Goal: Task Accomplishment & Management: Manage account settings

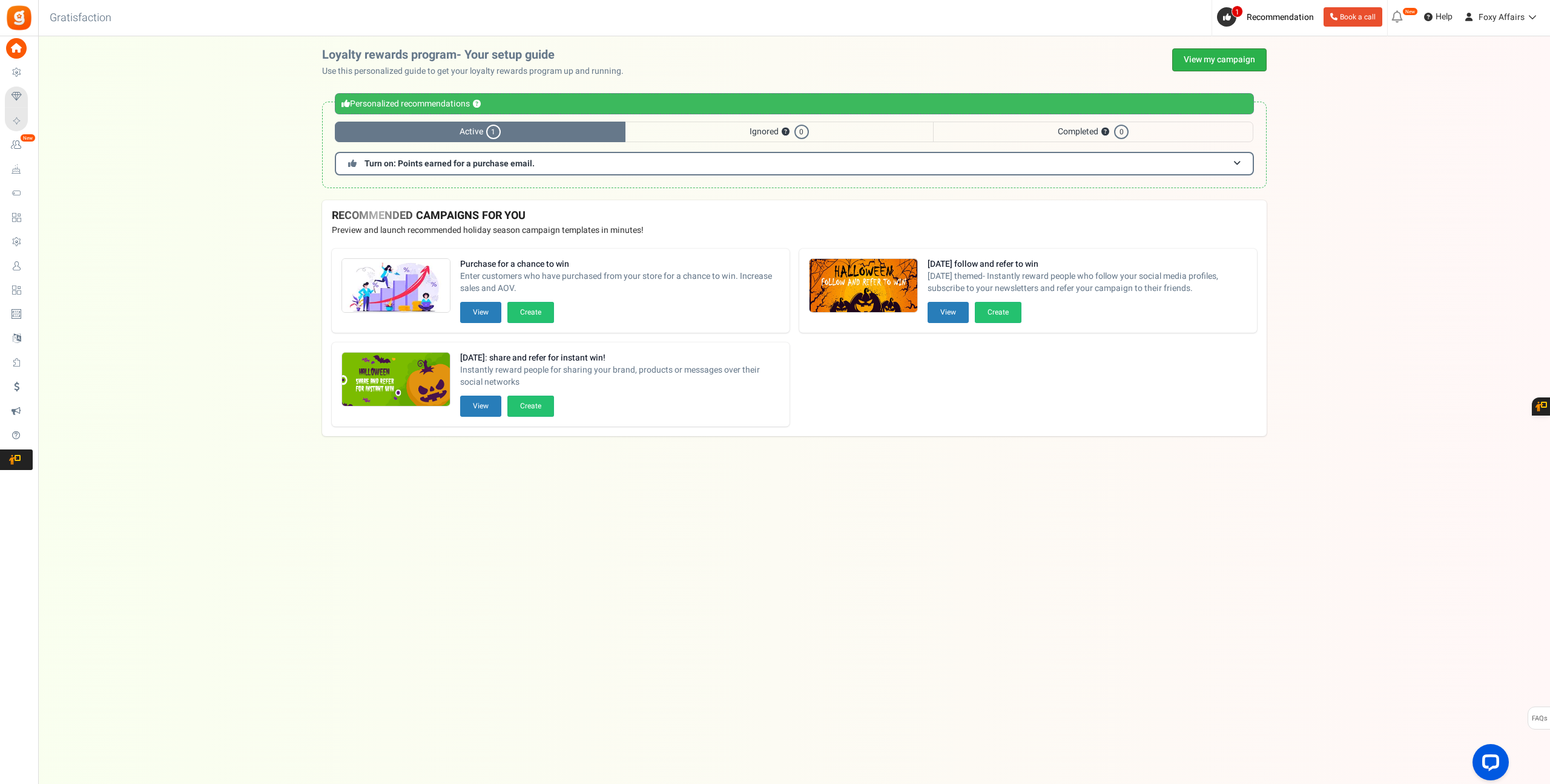
click at [1243, 61] on link "View my campaign" at bounding box center [1220, 59] width 94 height 23
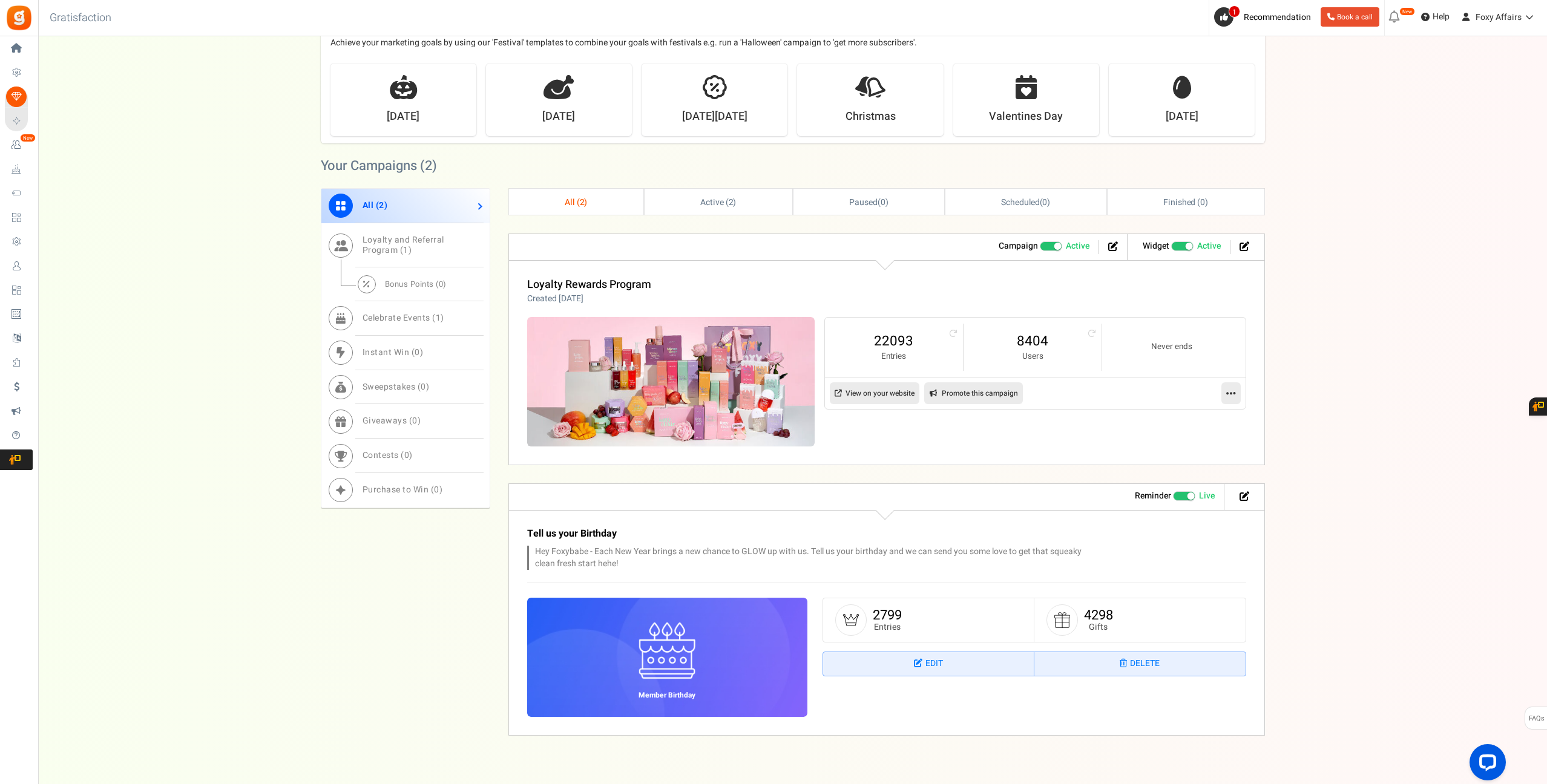
scroll to position [328, 0]
click at [1038, 343] on link "8404" at bounding box center [1033, 340] width 114 height 20
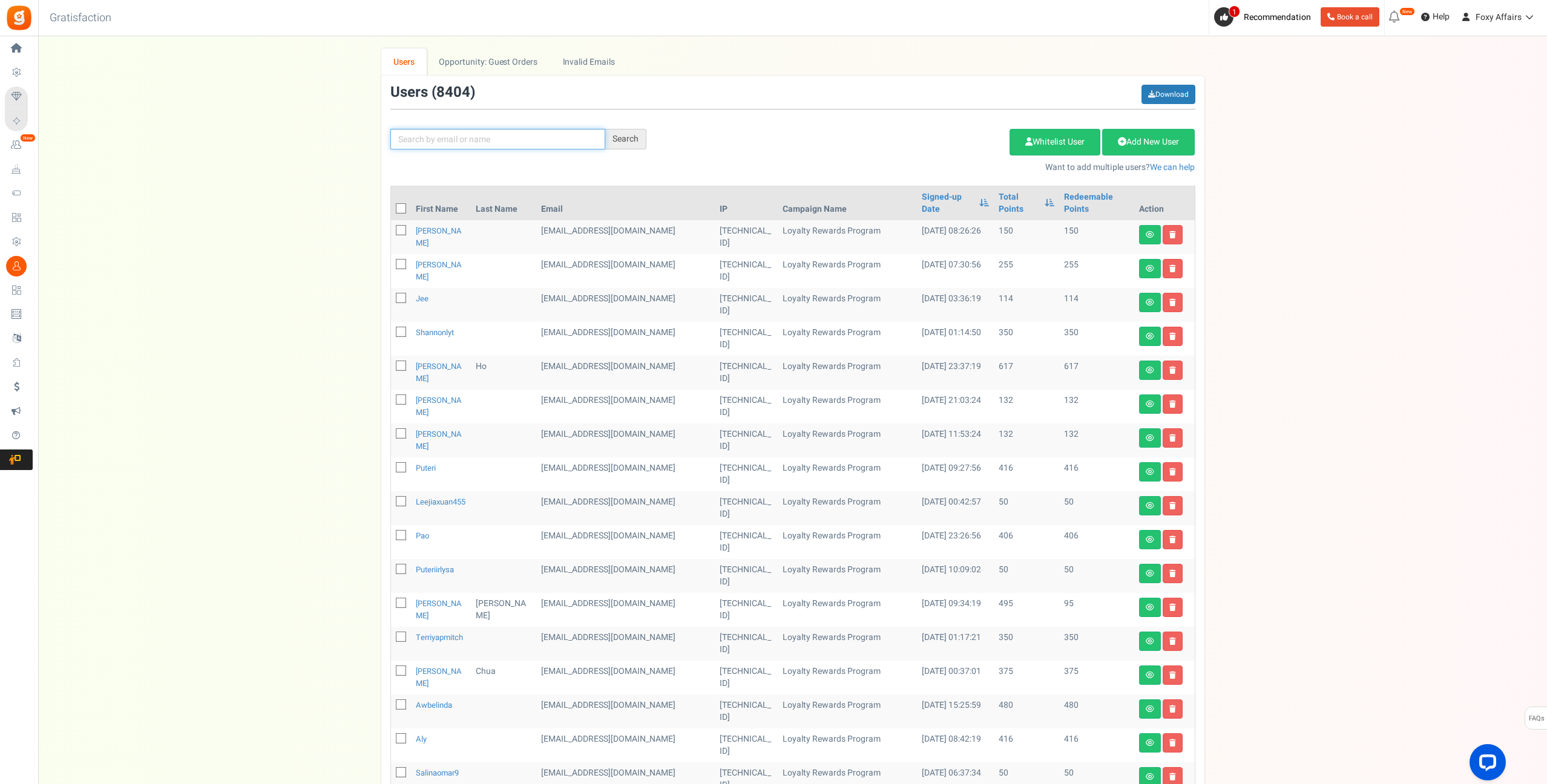
click at [517, 146] on input "text" at bounding box center [498, 140] width 215 height 21
paste input "[EMAIL_ADDRESS][DOMAIN_NAME]"
type input "[EMAIL_ADDRESS][DOMAIN_NAME]"
click at [621, 138] on div "Search" at bounding box center [626, 140] width 42 height 21
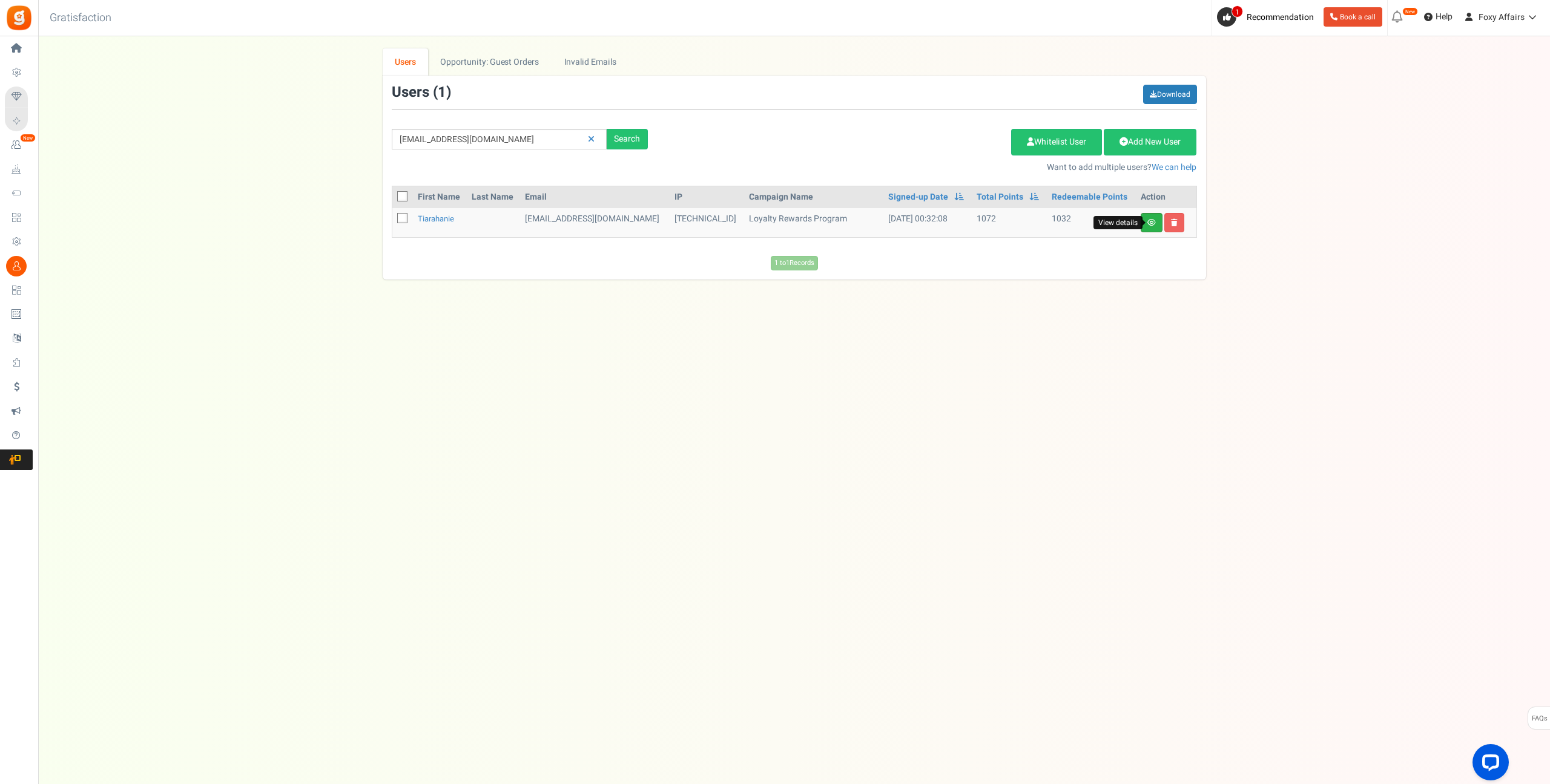
click at [1147, 221] on icon at bounding box center [1151, 223] width 8 height 8
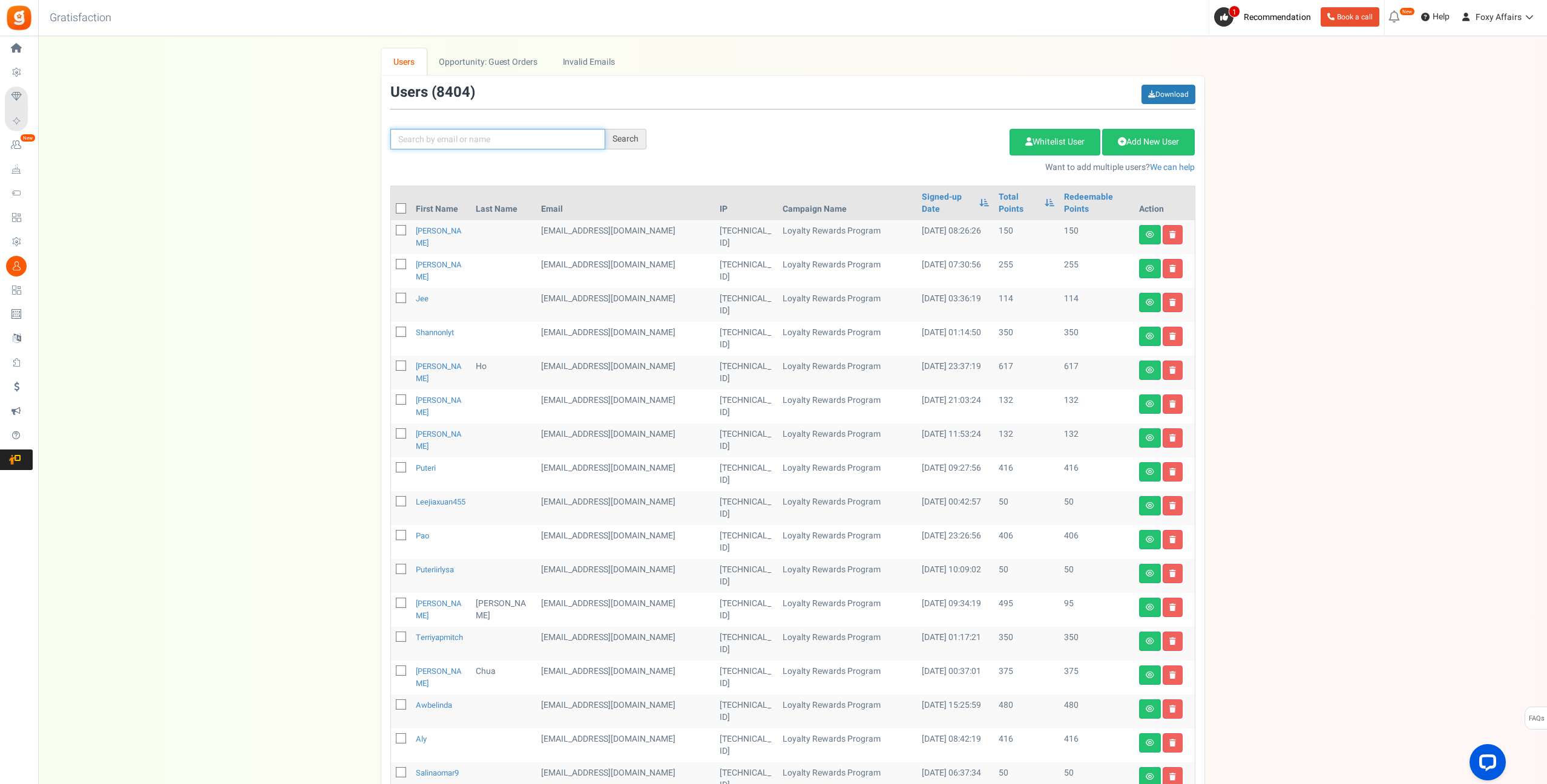
click at [468, 130] on input "text" at bounding box center [498, 140] width 215 height 21
paste input "[EMAIL_ADDRESS][DOMAIN_NAME]"
type input "[EMAIL_ADDRESS][DOMAIN_NAME]"
click at [631, 141] on div "Search" at bounding box center [626, 140] width 42 height 21
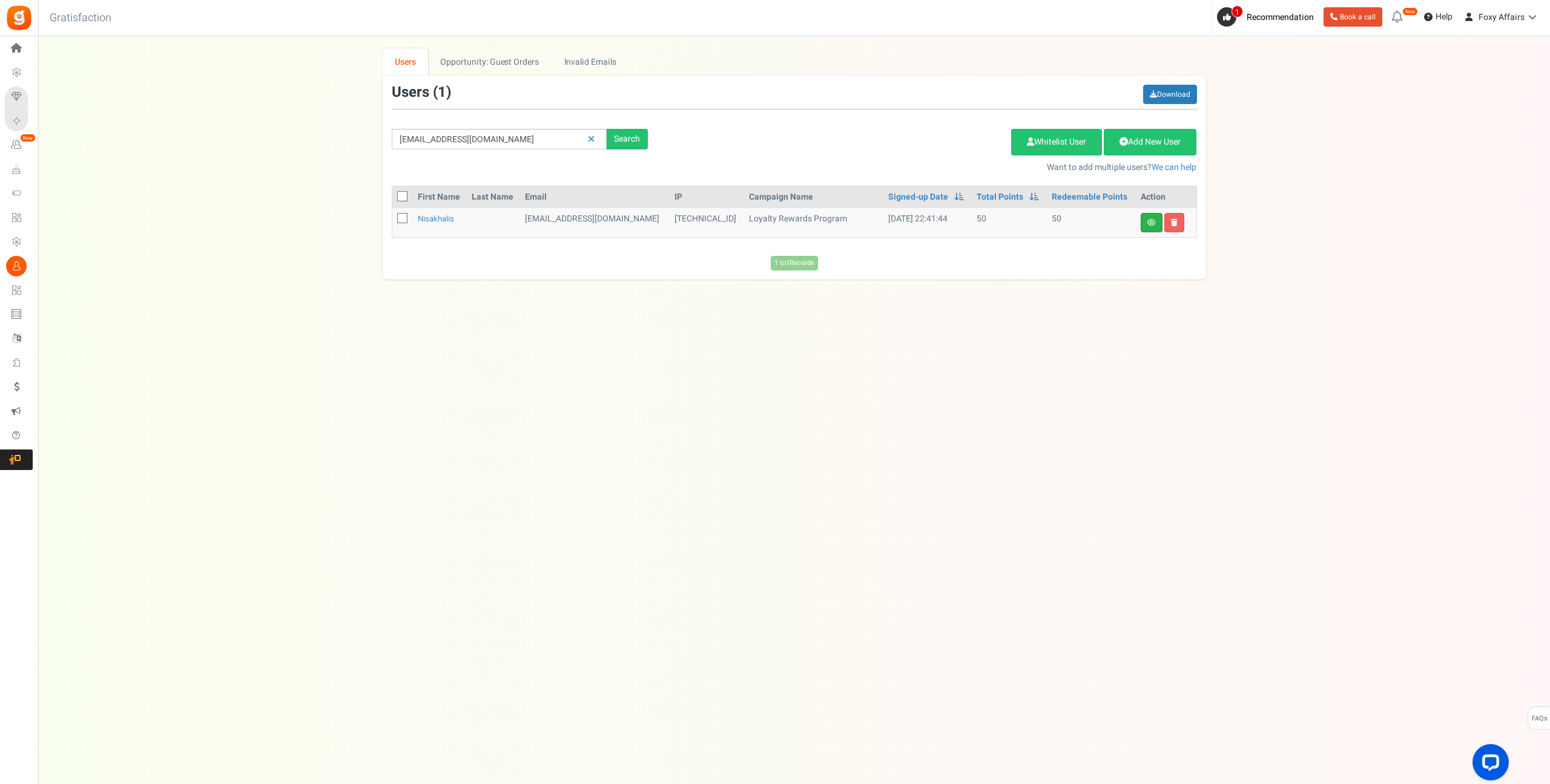
click at [1143, 224] on link at bounding box center [1151, 223] width 22 height 20
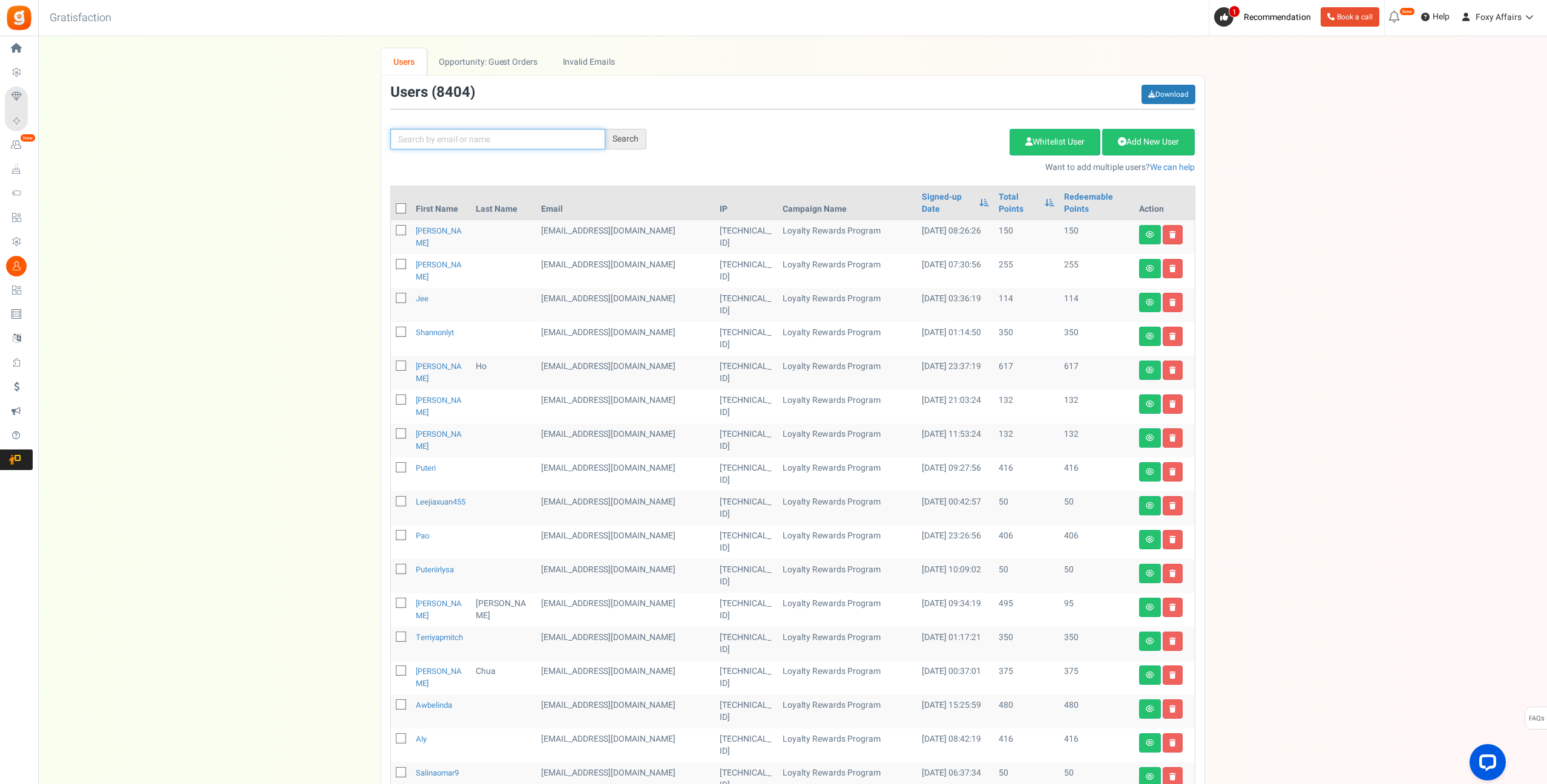
click at [551, 138] on input "text" at bounding box center [498, 140] width 215 height 21
paste input "[EMAIL_ADDRESS][DOMAIN_NAME]"
type input "[EMAIL_ADDRESS][DOMAIN_NAME]"
click at [642, 140] on div "Search" at bounding box center [626, 140] width 42 height 21
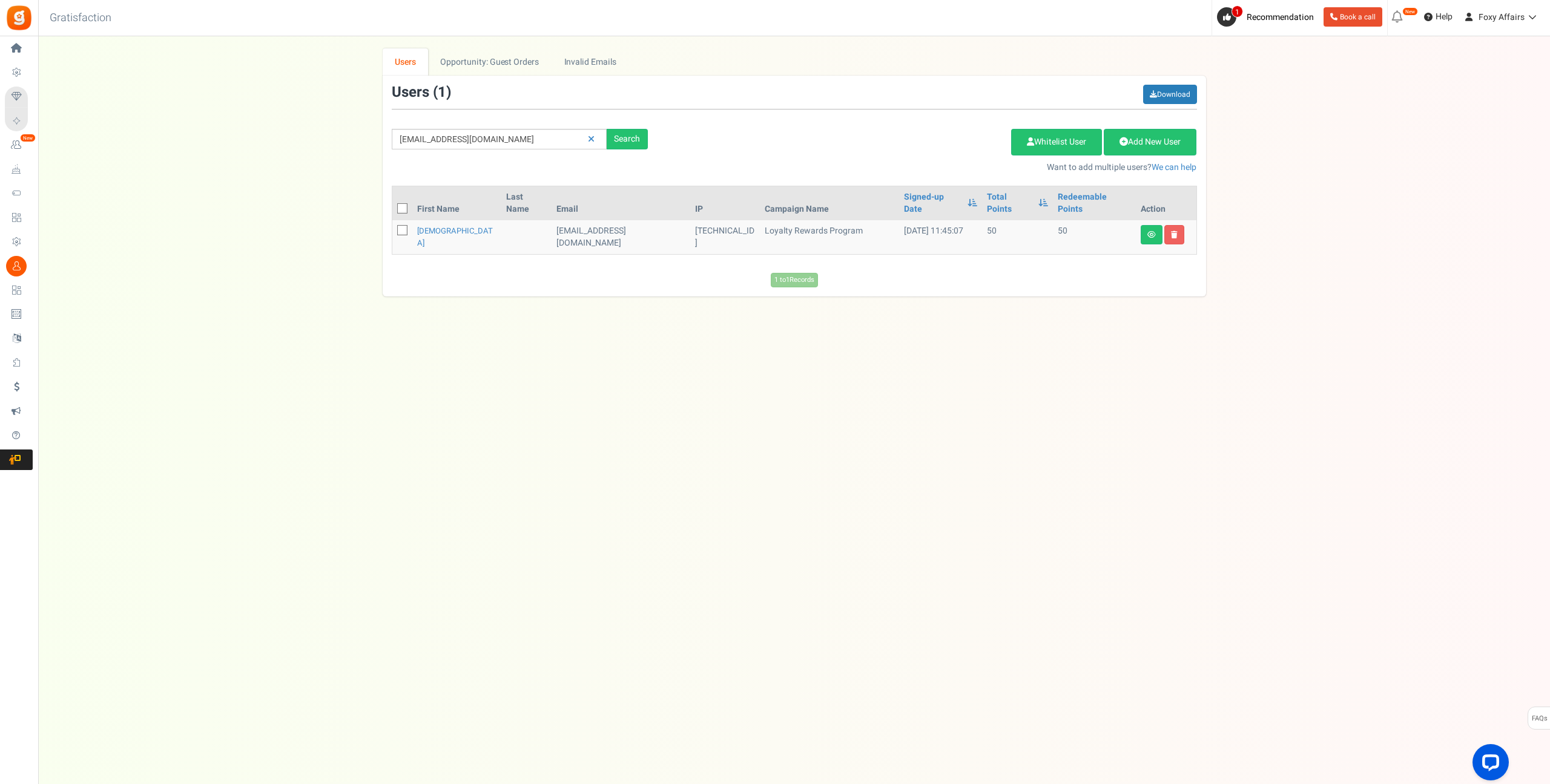
click at [1162, 221] on td at bounding box center [1166, 237] width 60 height 34
click at [1160, 225] on link at bounding box center [1151, 235] width 22 height 20
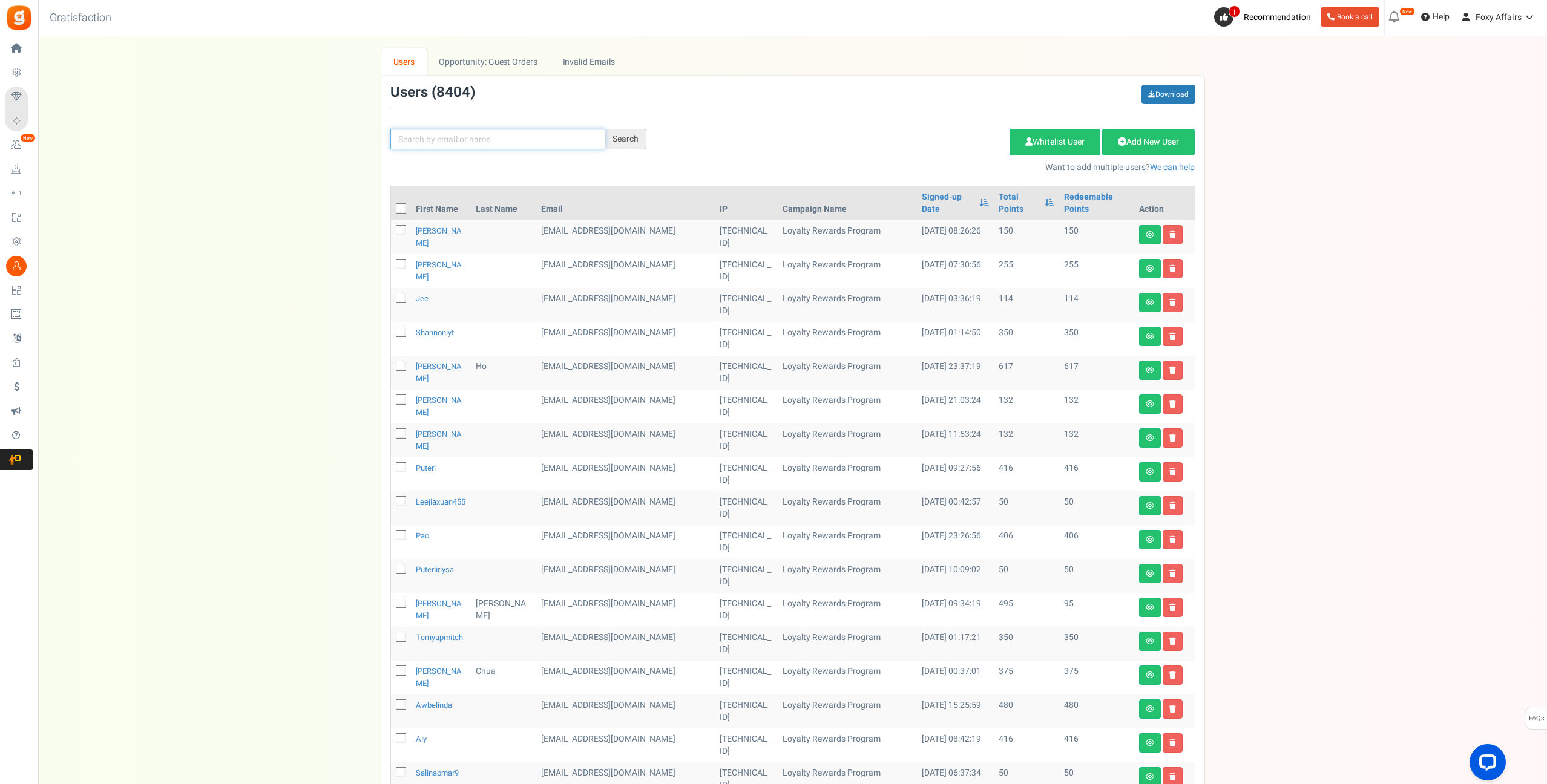
click at [581, 136] on input "text" at bounding box center [498, 140] width 215 height 21
paste input "[EMAIL_ADDRESS][DOMAIN_NAME]"
type input "[EMAIL_ADDRESS][DOMAIN_NAME]"
click at [632, 138] on div "Search" at bounding box center [626, 140] width 42 height 21
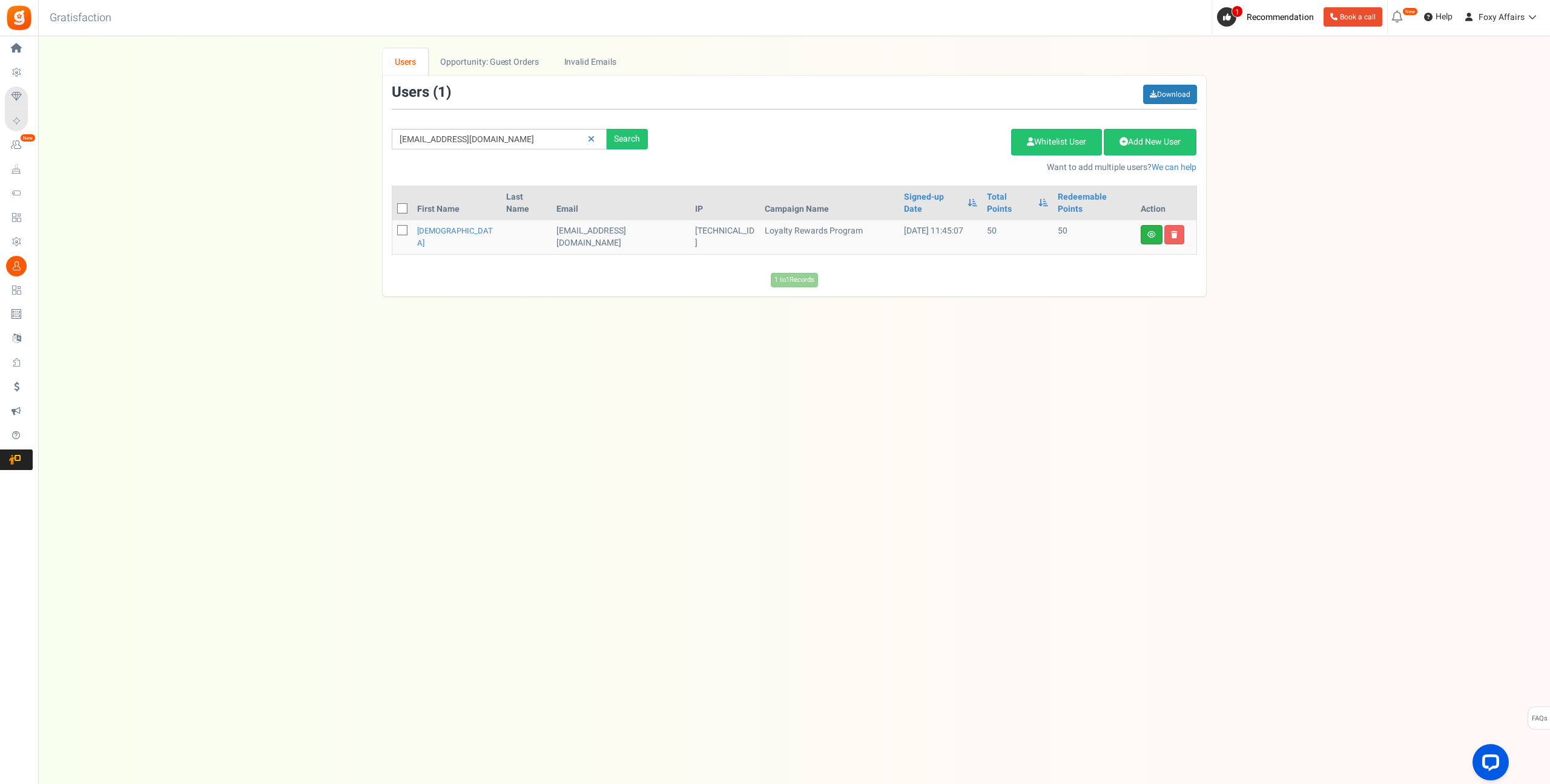
click at [1153, 231] on icon at bounding box center [1151, 235] width 8 height 8
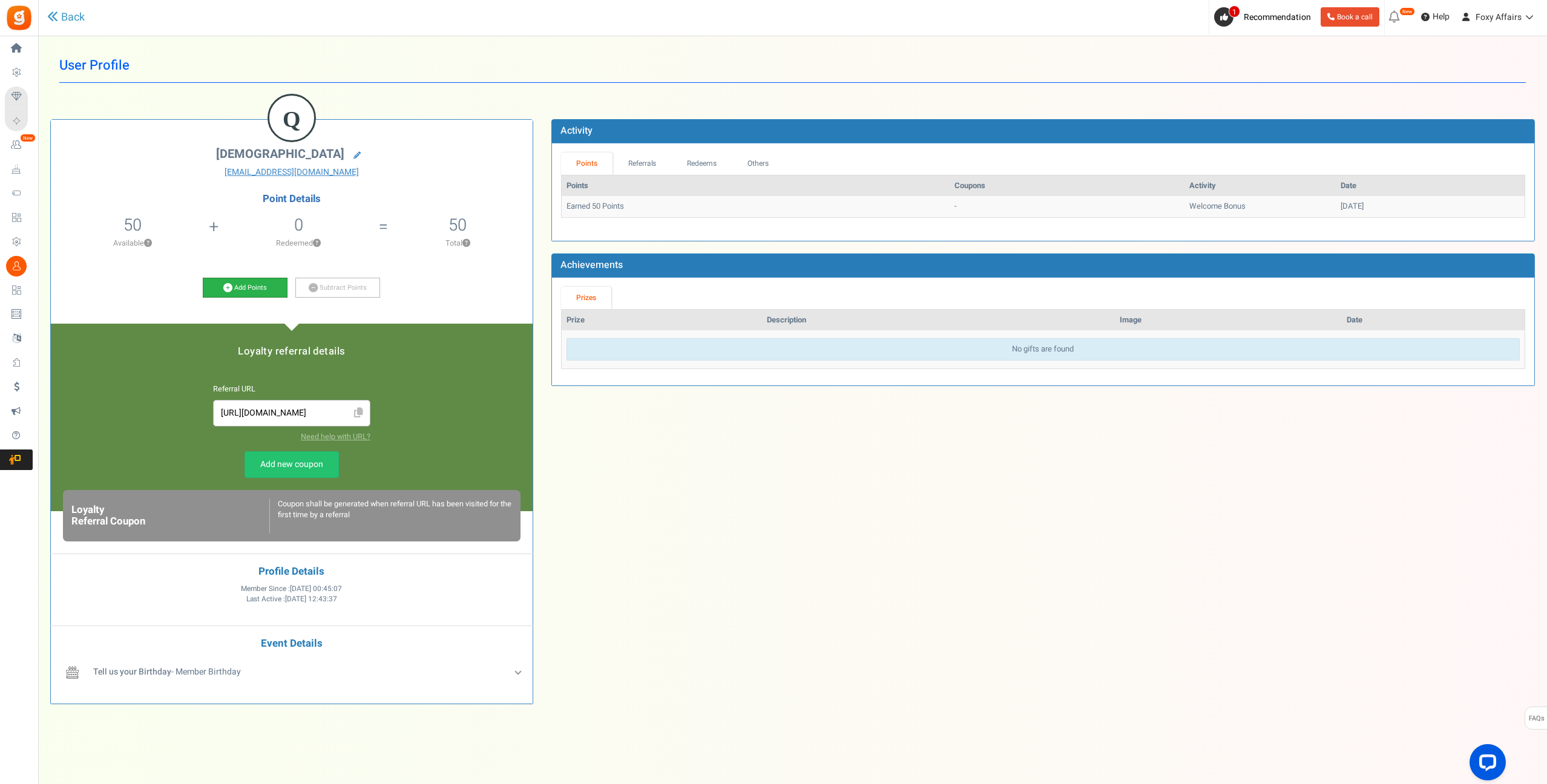
click at [227, 285] on icon at bounding box center [228, 288] width 9 height 9
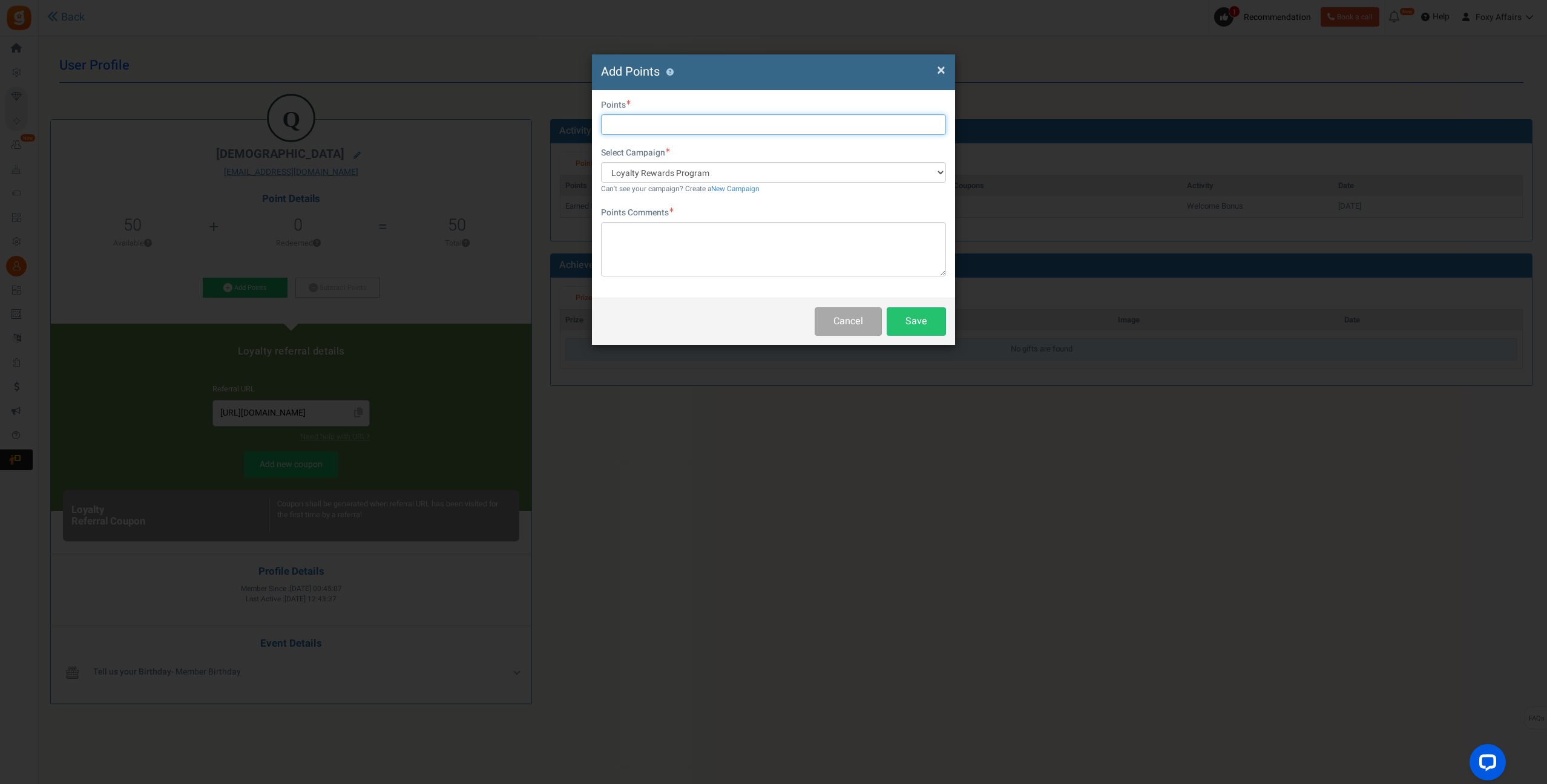
click at [664, 124] on input "text" at bounding box center [774, 125] width 345 height 21
type input "384"
click at [672, 241] on textarea at bounding box center [774, 249] width 345 height 55
type textarea "Purchase #49177"
click at [912, 320] on button "Save" at bounding box center [916, 322] width 59 height 28
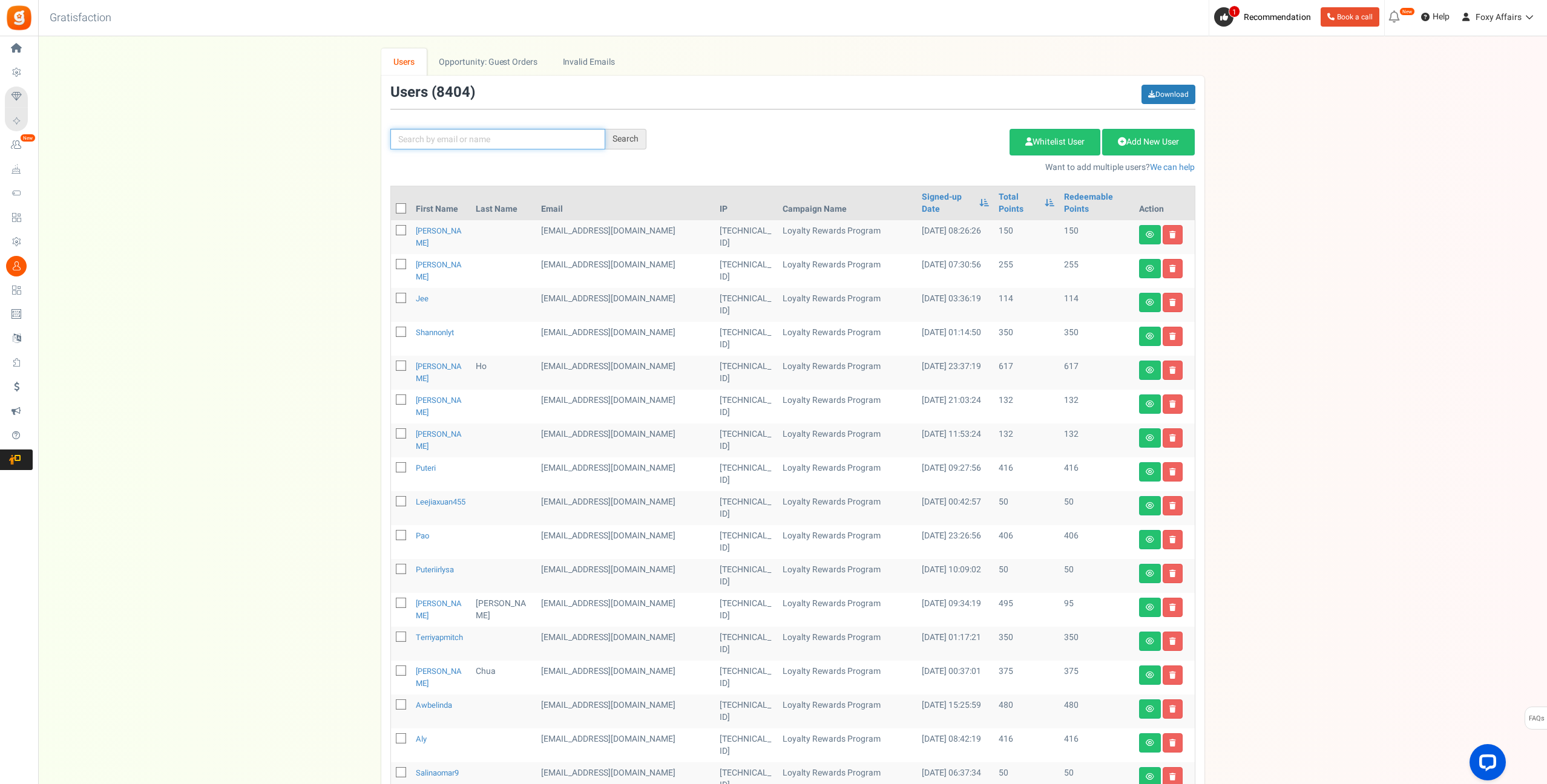
click at [452, 136] on input "text" at bounding box center [498, 140] width 215 height 21
paste input "[EMAIL_ADDRESS][DOMAIN_NAME]"
click at [625, 138] on div "Search" at bounding box center [626, 140] width 42 height 21
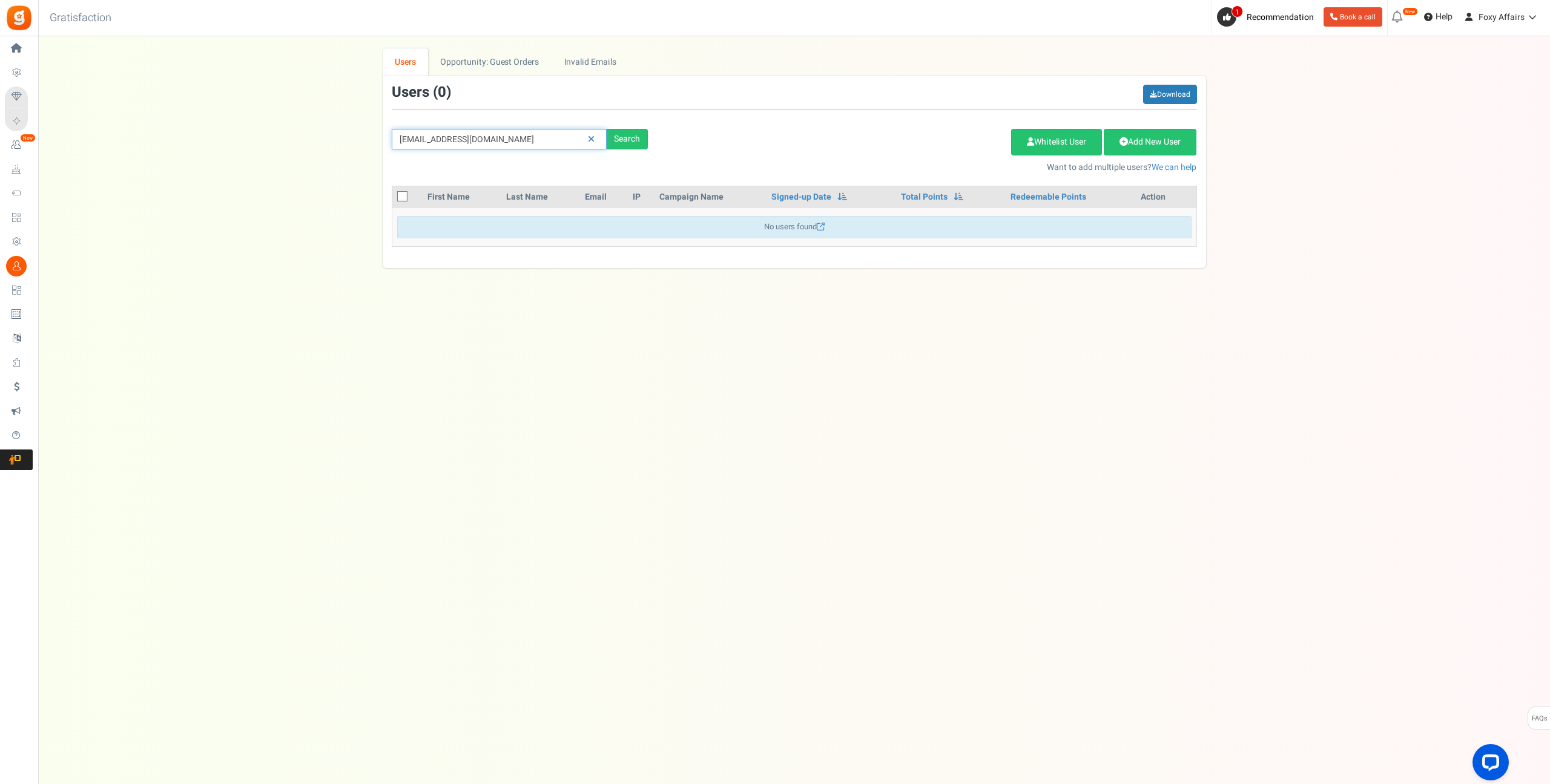
click at [548, 137] on input "[EMAIL_ADDRESS][DOMAIN_NAME]" at bounding box center [499, 140] width 215 height 21
paste input "[EMAIL_ADDRESS][DOMAIN_NAME]"
click at [625, 137] on div "Search" at bounding box center [628, 140] width 42 height 21
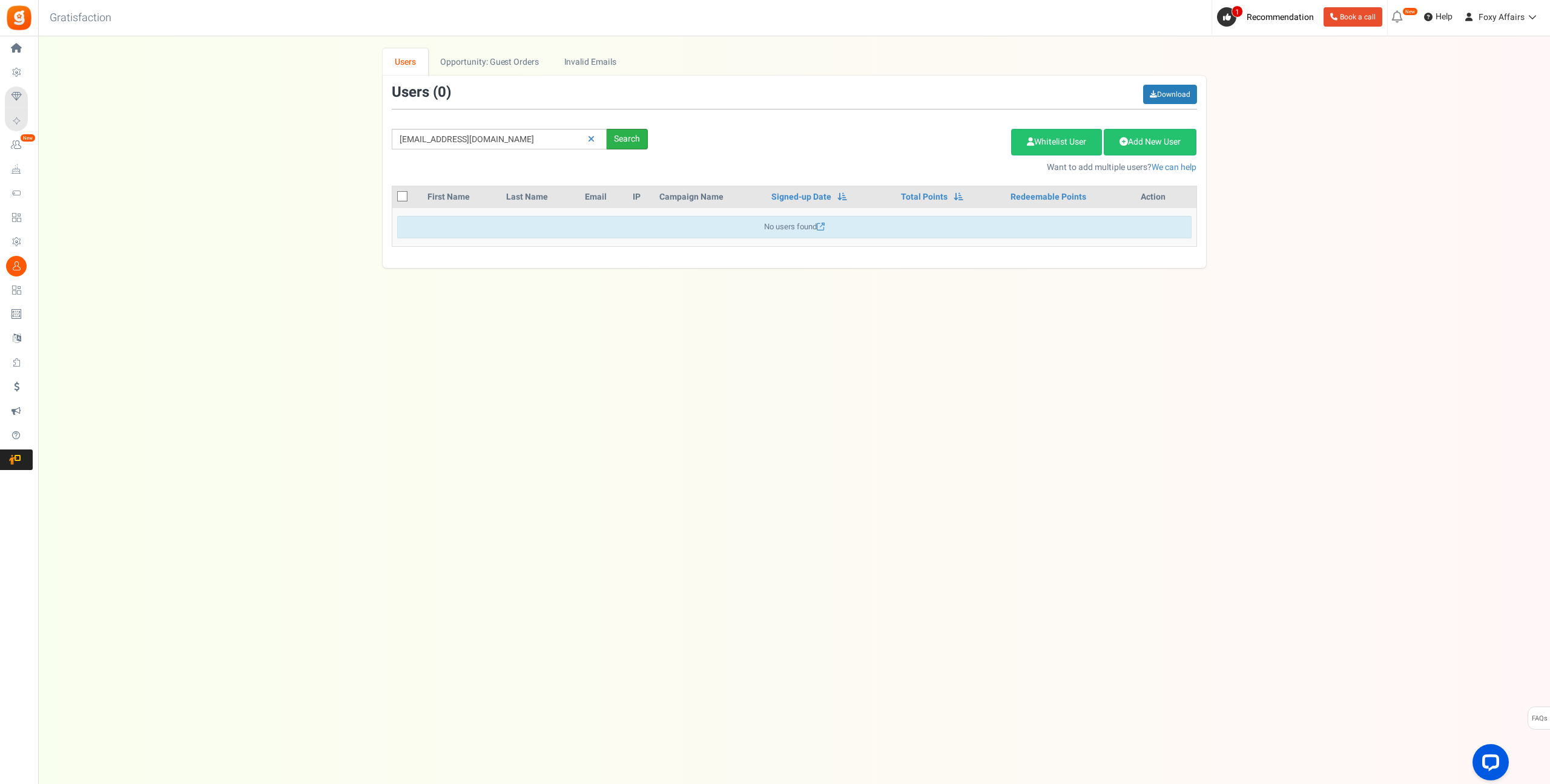
click at [633, 138] on div "Search" at bounding box center [628, 140] width 42 height 21
click at [538, 132] on input "[EMAIL_ADDRESS][DOMAIN_NAME]" at bounding box center [499, 140] width 215 height 21
paste input "aldine871314@hot"
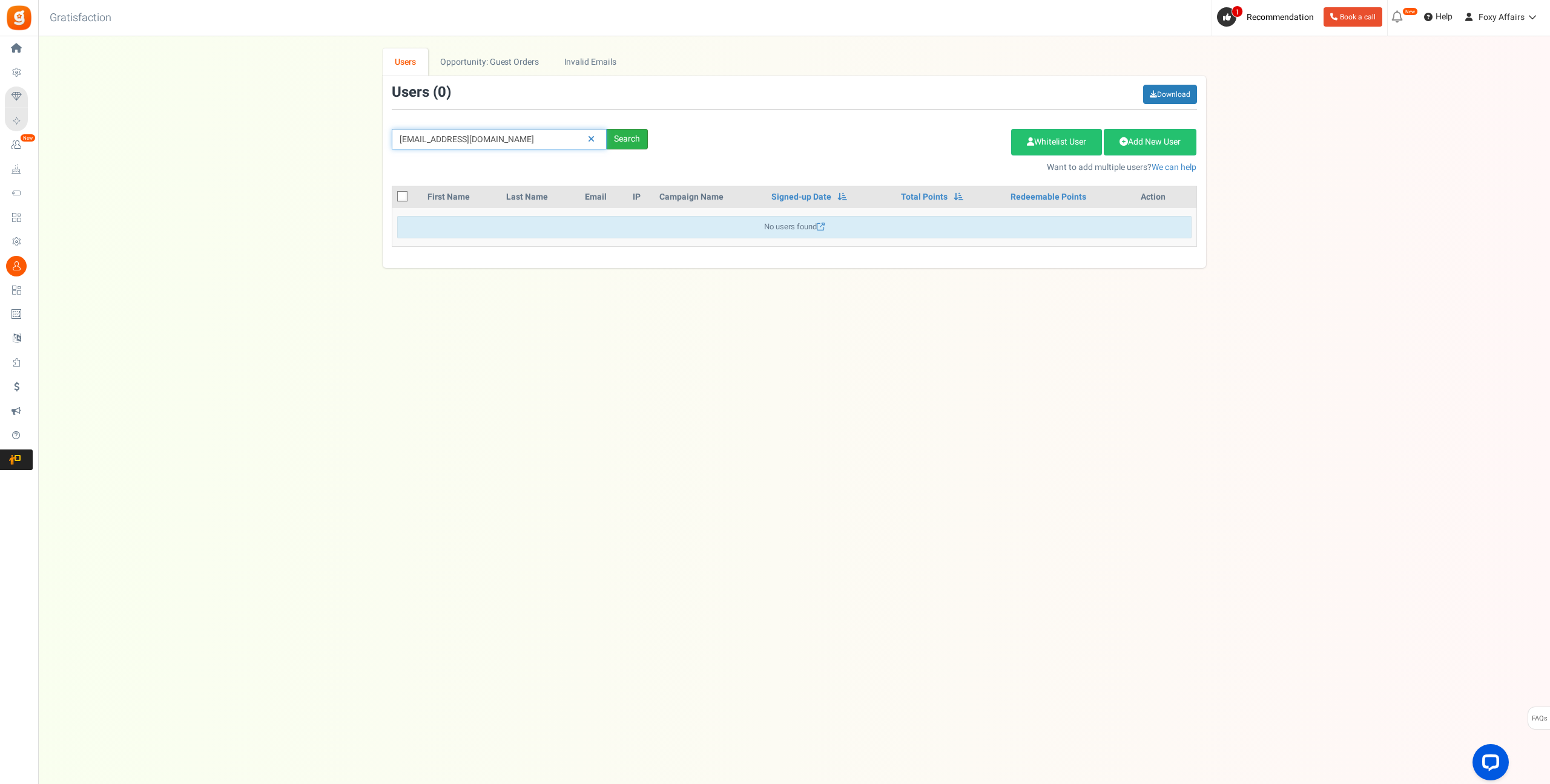
type input "[EMAIL_ADDRESS][DOMAIN_NAME]"
click at [641, 140] on div "Search" at bounding box center [628, 140] width 42 height 21
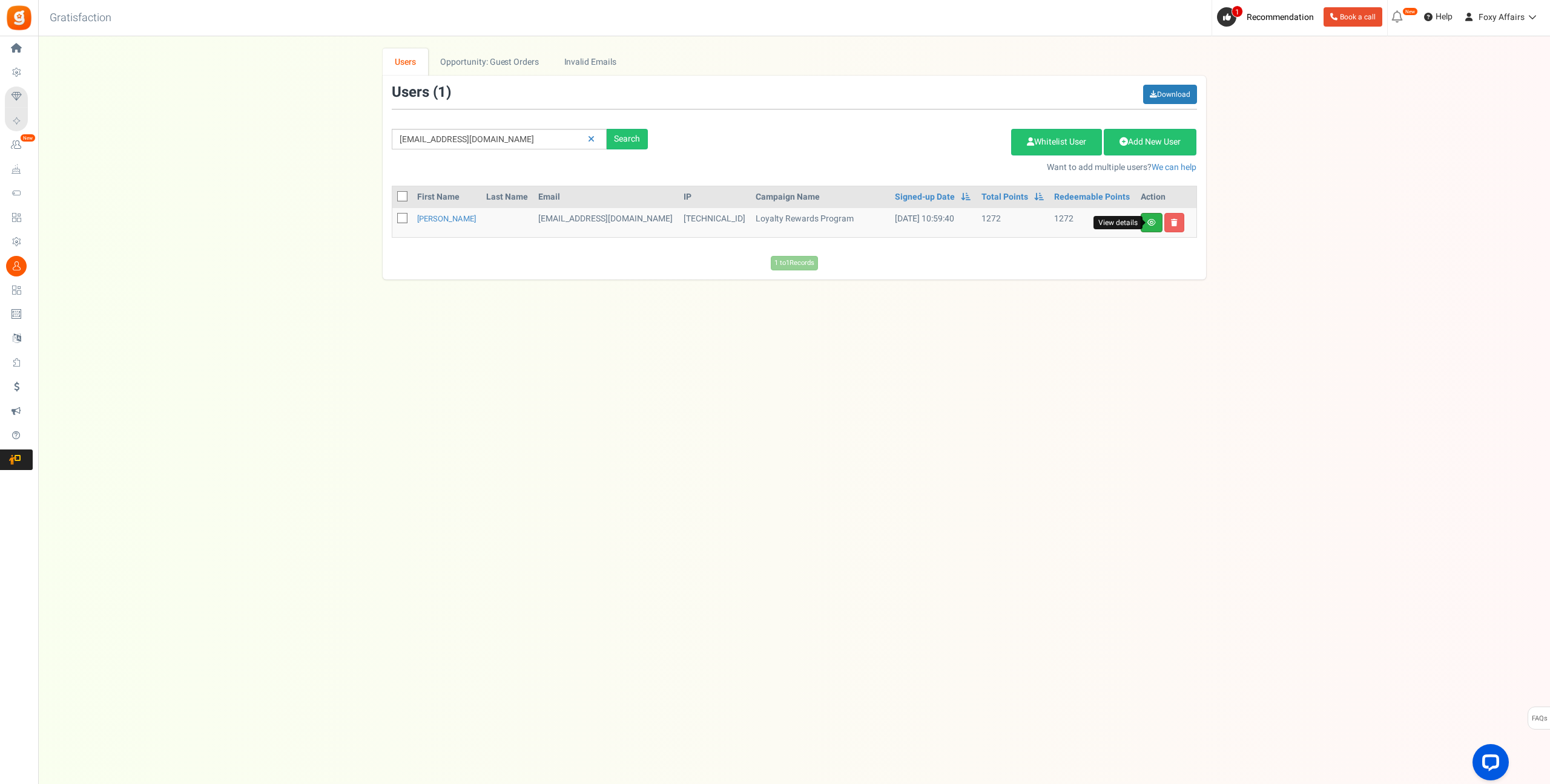
click at [1148, 220] on icon at bounding box center [1151, 223] width 8 height 8
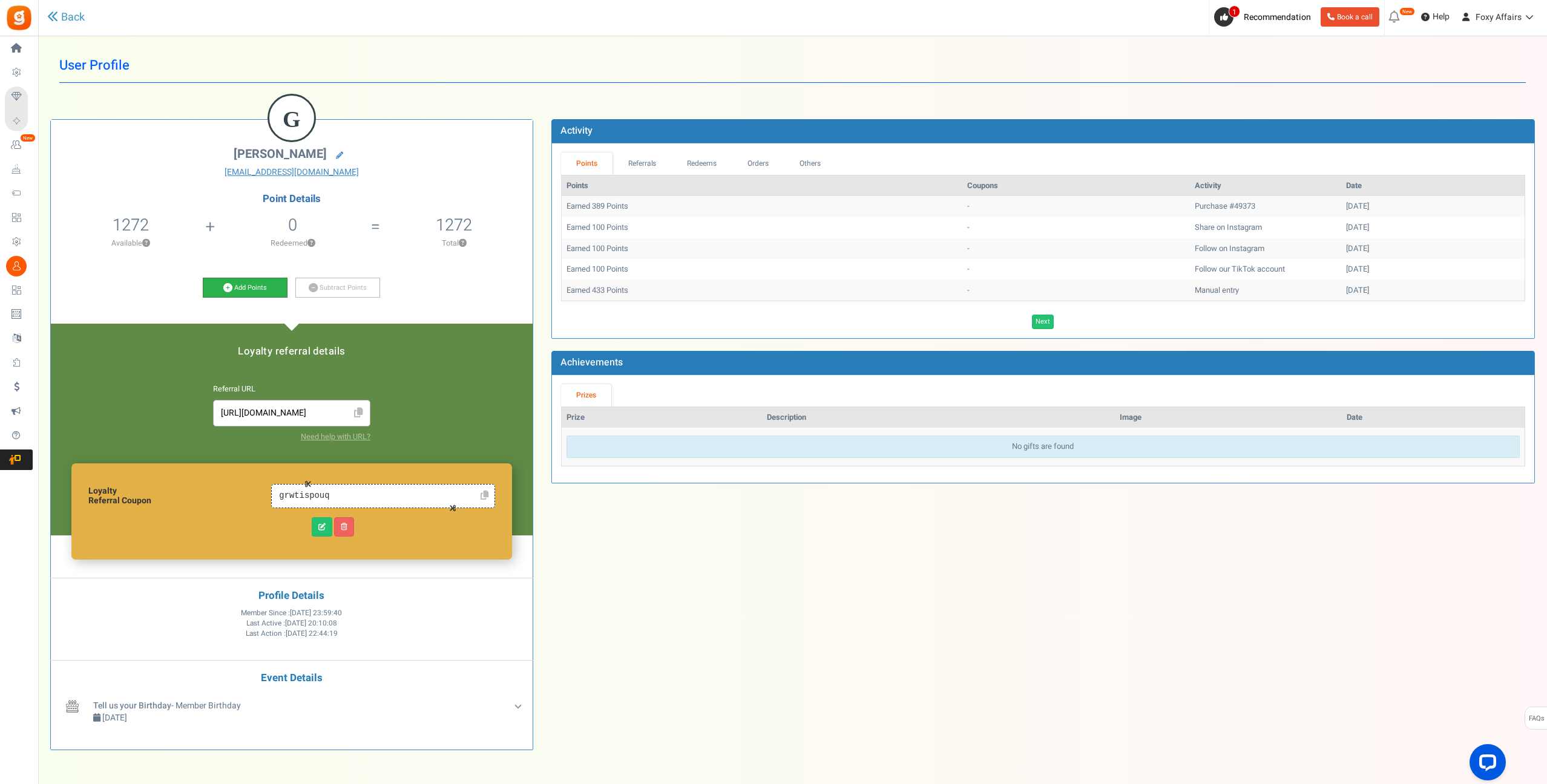
click at [227, 287] on icon at bounding box center [228, 288] width 9 height 9
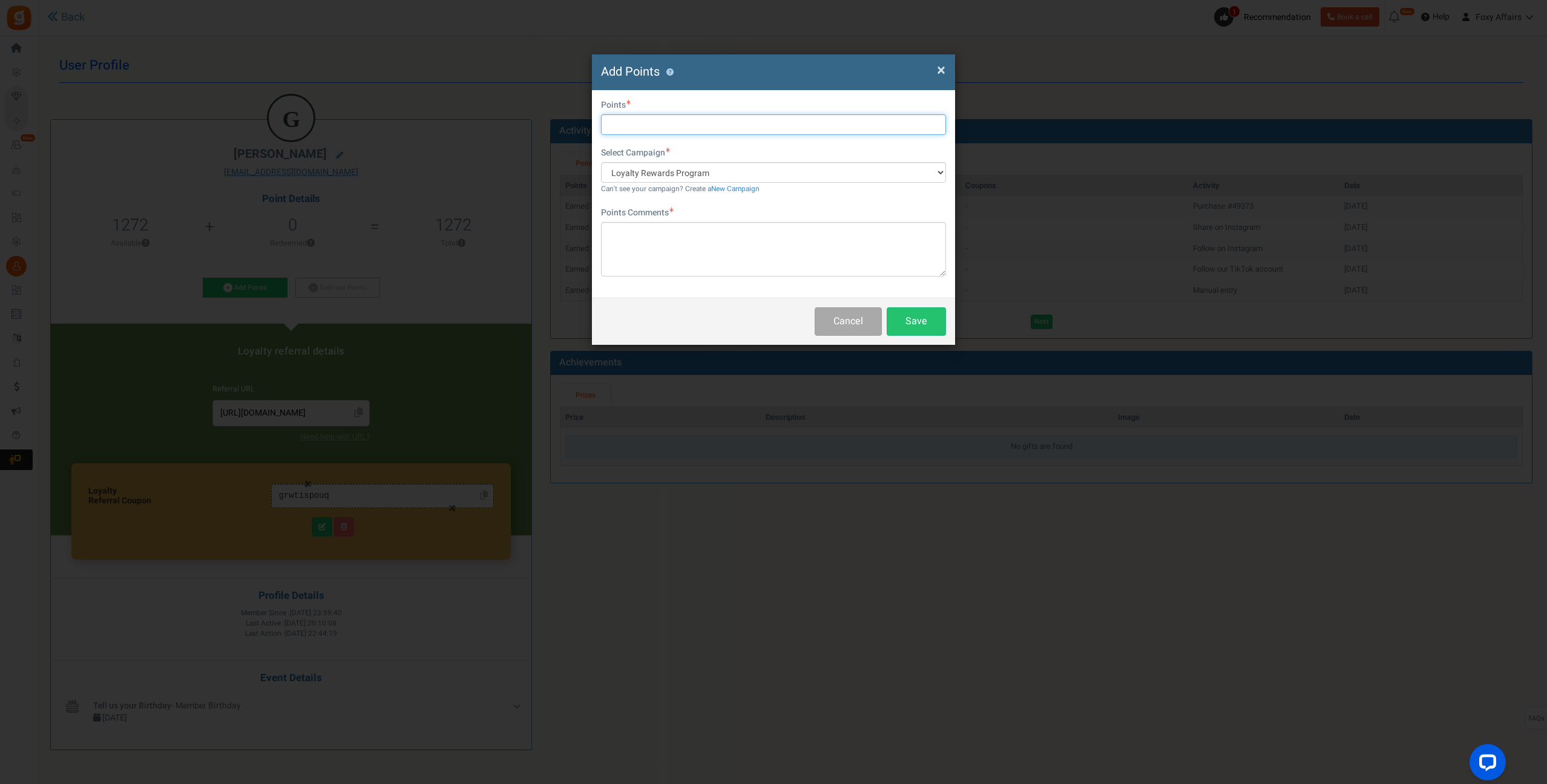
click at [678, 124] on input "text" at bounding box center [774, 125] width 345 height 21
type input "386"
click at [704, 252] on textarea at bounding box center [774, 249] width 345 height 55
type textarea "Shopee Order"
click at [925, 322] on button "Save" at bounding box center [916, 322] width 59 height 28
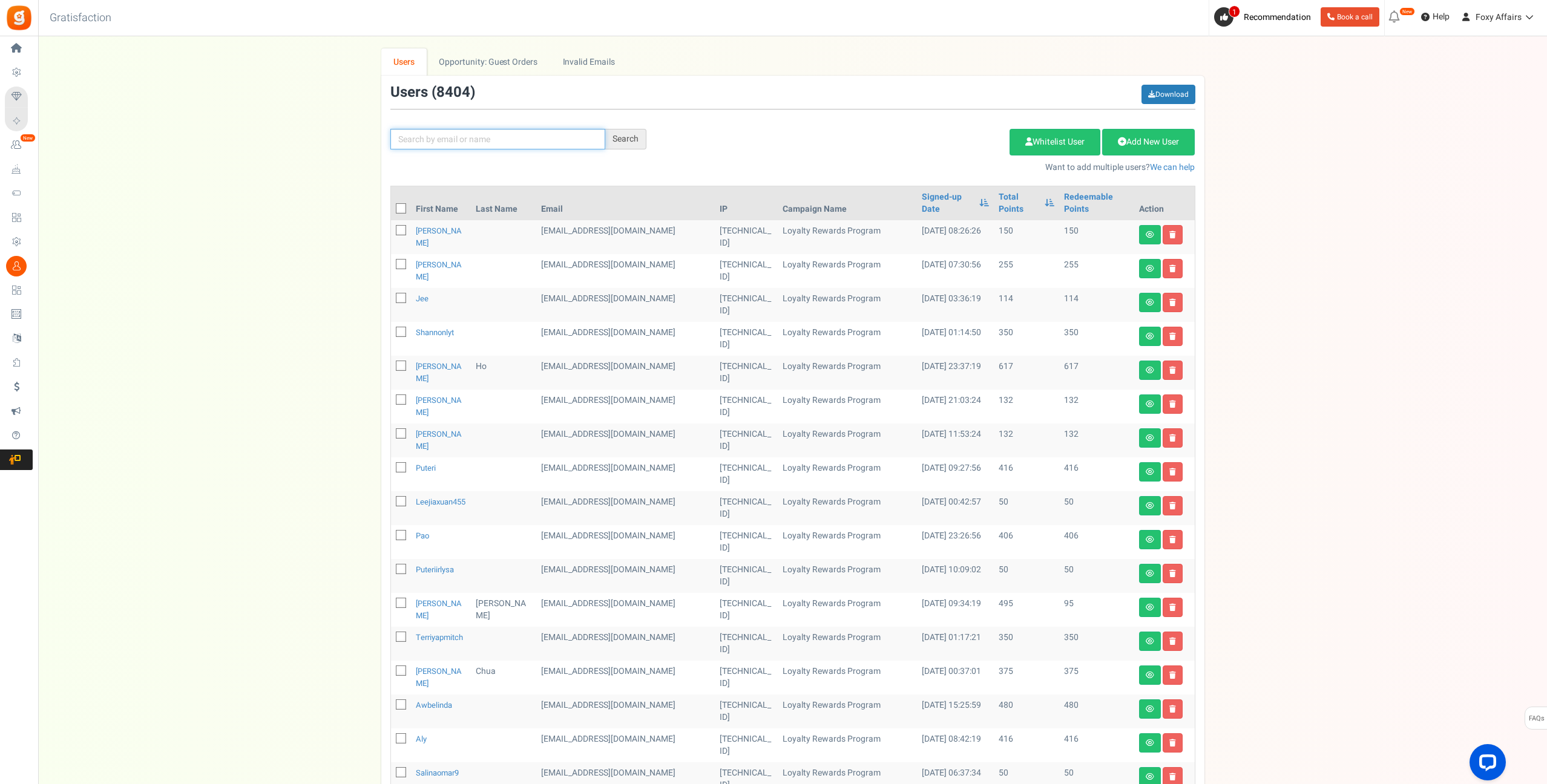
click at [435, 134] on input "text" at bounding box center [498, 140] width 215 height 21
paste input "[EMAIL_ADDRESS][DOMAIN_NAME]"
type input "[EMAIL_ADDRESS][DOMAIN_NAME]"
click at [616, 129] on div "Search" at bounding box center [626, 140] width 42 height 21
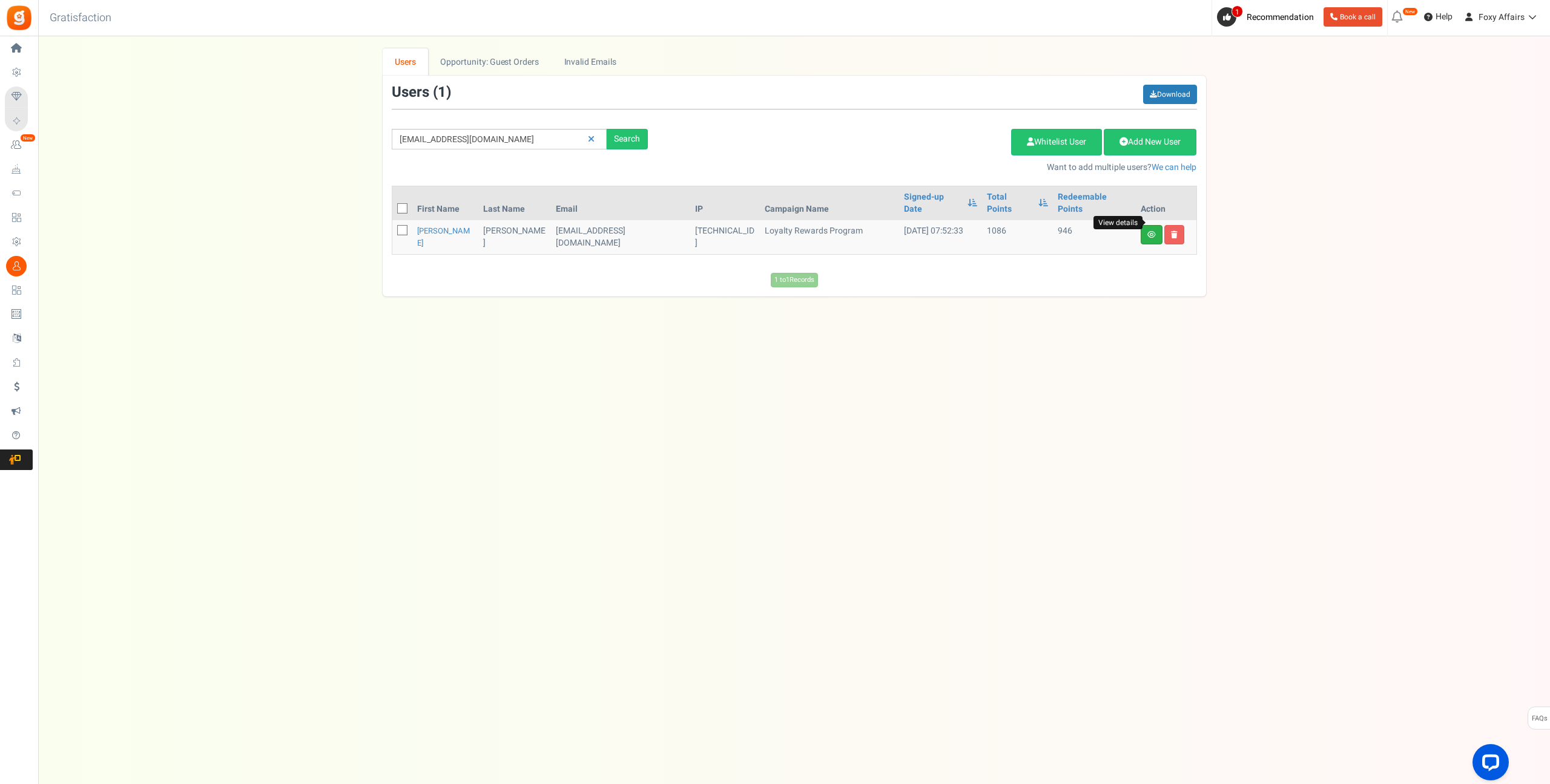
click at [1150, 231] on icon at bounding box center [1151, 235] width 8 height 8
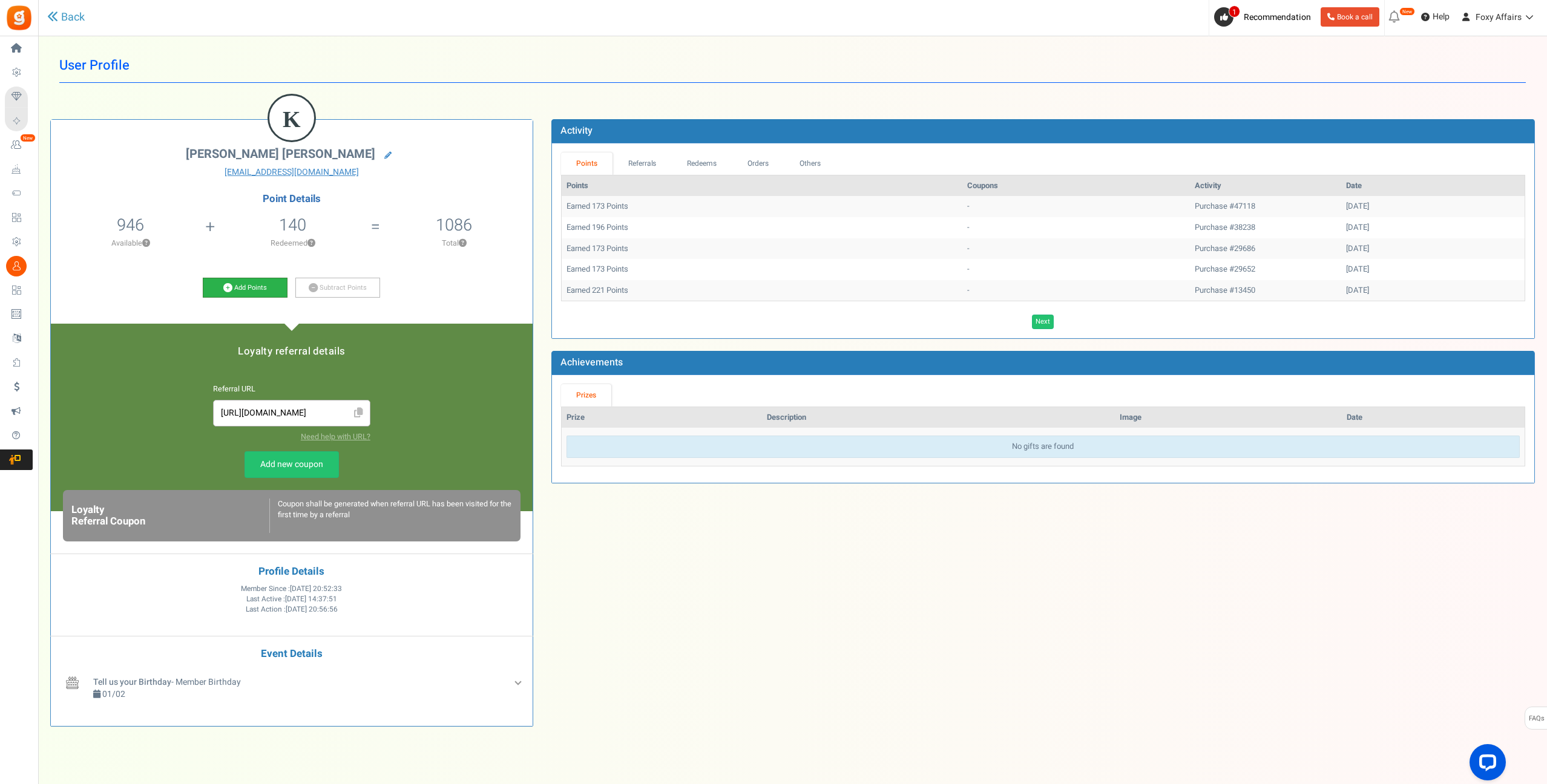
click at [229, 287] on icon at bounding box center [228, 288] width 9 height 9
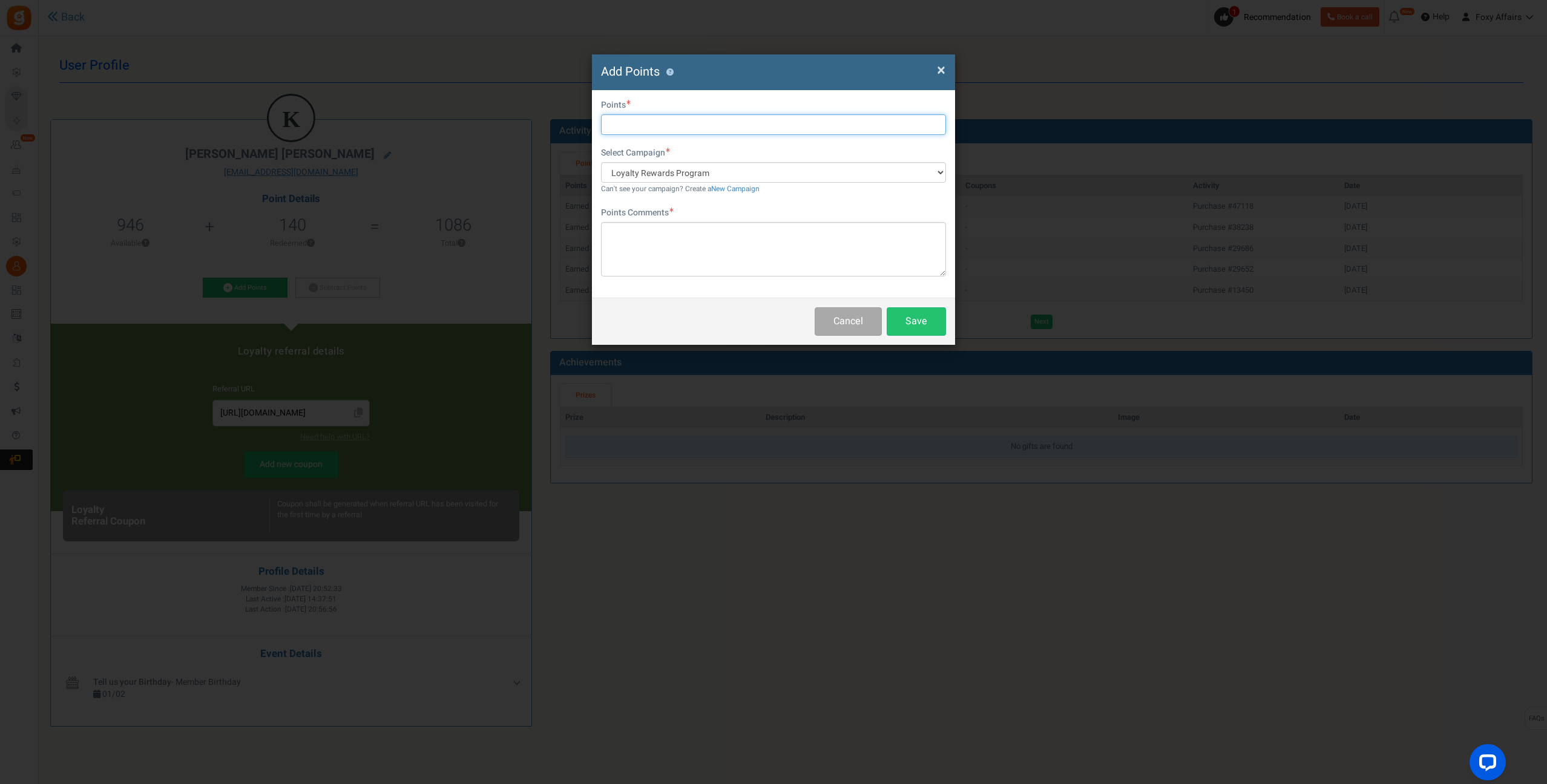
click at [703, 121] on input "text" at bounding box center [774, 125] width 345 height 21
type input "183"
click at [651, 245] on textarea at bounding box center [774, 249] width 345 height 55
type textarea "TikTok Order"
click at [914, 322] on button "Save" at bounding box center [916, 322] width 59 height 28
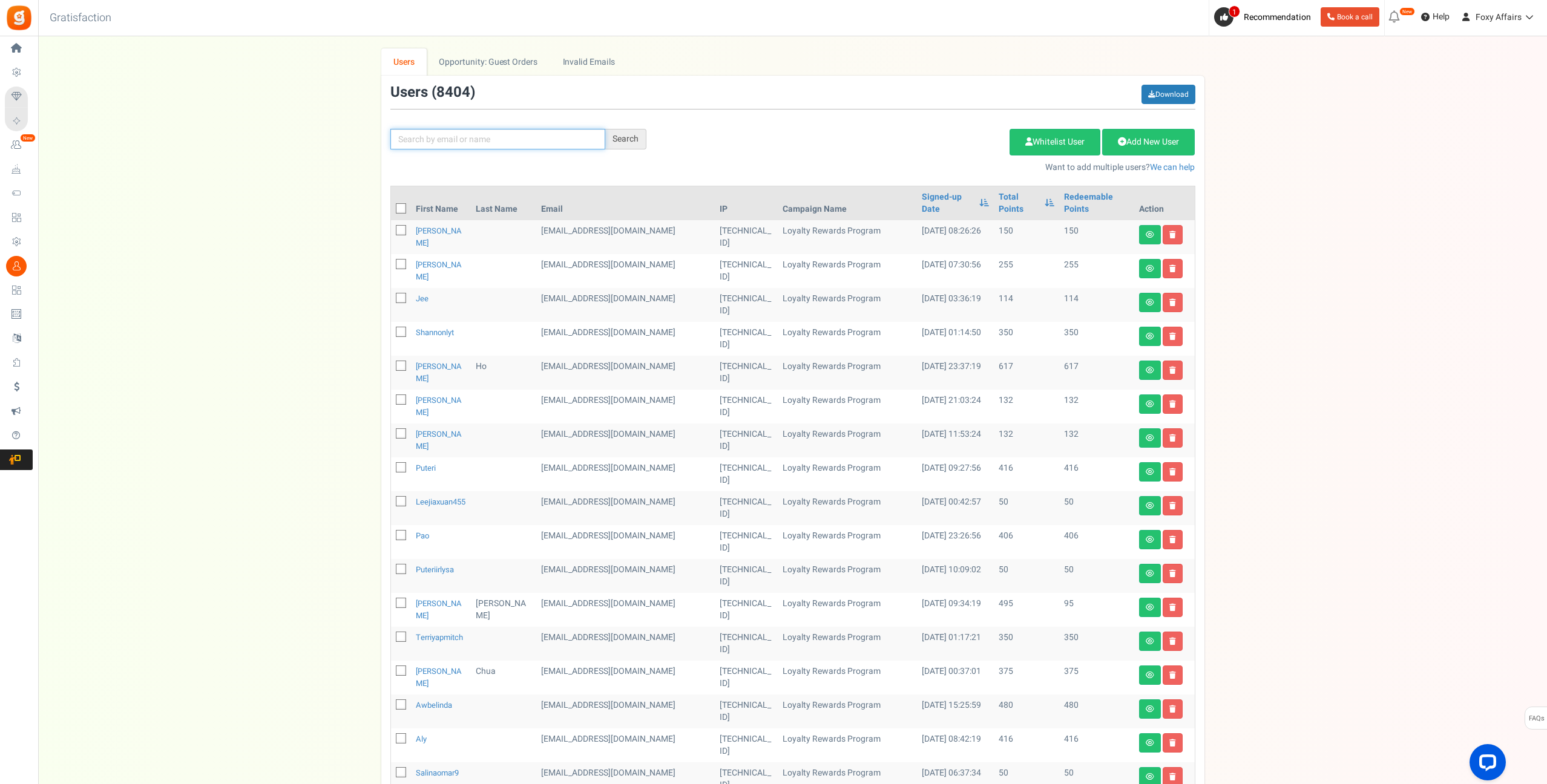
click at [546, 138] on input "text" at bounding box center [498, 140] width 215 height 21
paste input "[EMAIL_ADDRESS][DOMAIN_NAME]"
type input "[EMAIL_ADDRESS][DOMAIN_NAME]"
click at [618, 132] on div "Search" at bounding box center [626, 140] width 42 height 21
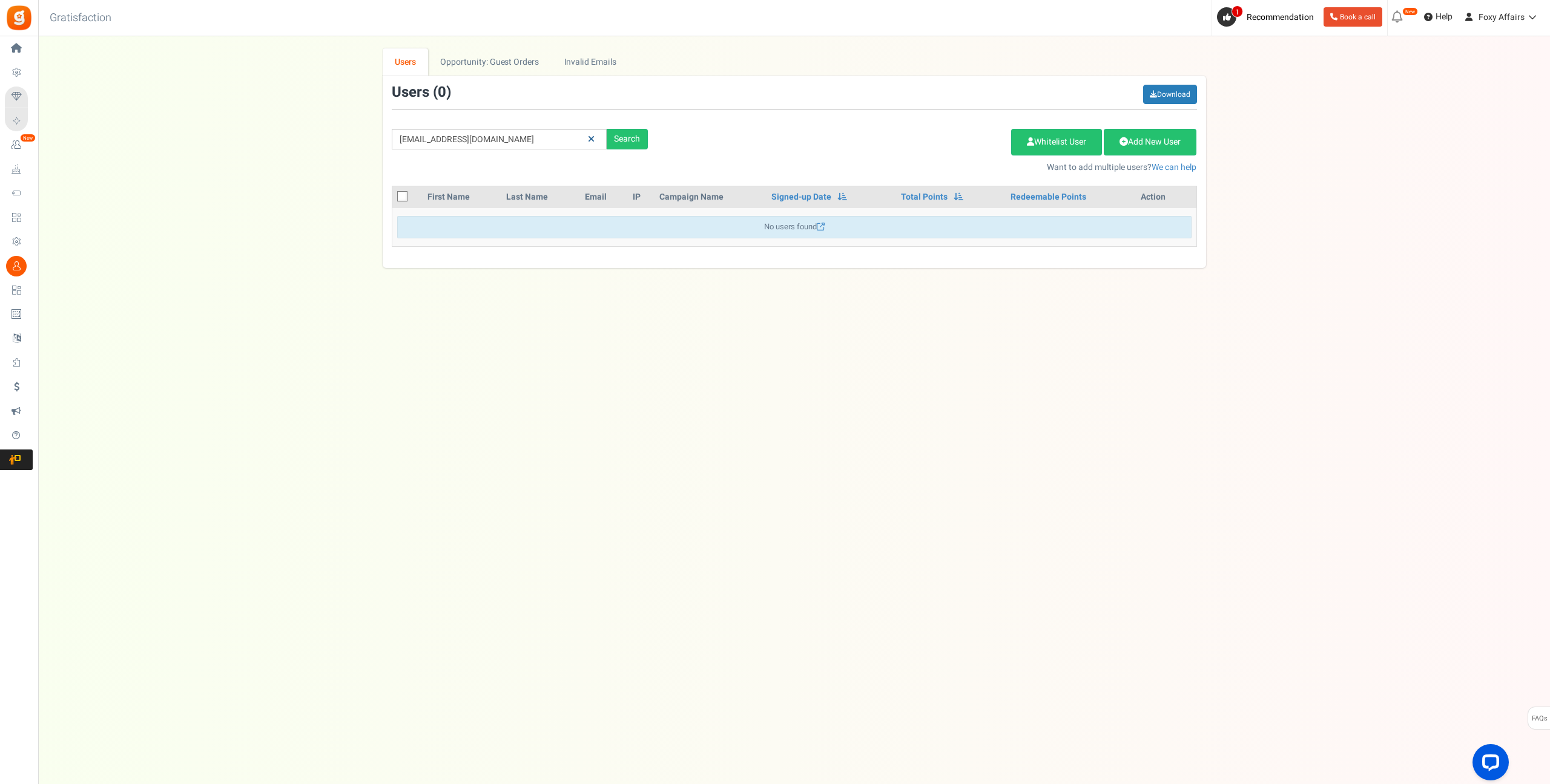
click at [592, 138] on icon at bounding box center [591, 139] width 7 height 8
click at [548, 138] on input "text" at bounding box center [499, 140] width 215 height 21
paste input "[EMAIL_ADDRESS][DOMAIN_NAME]"
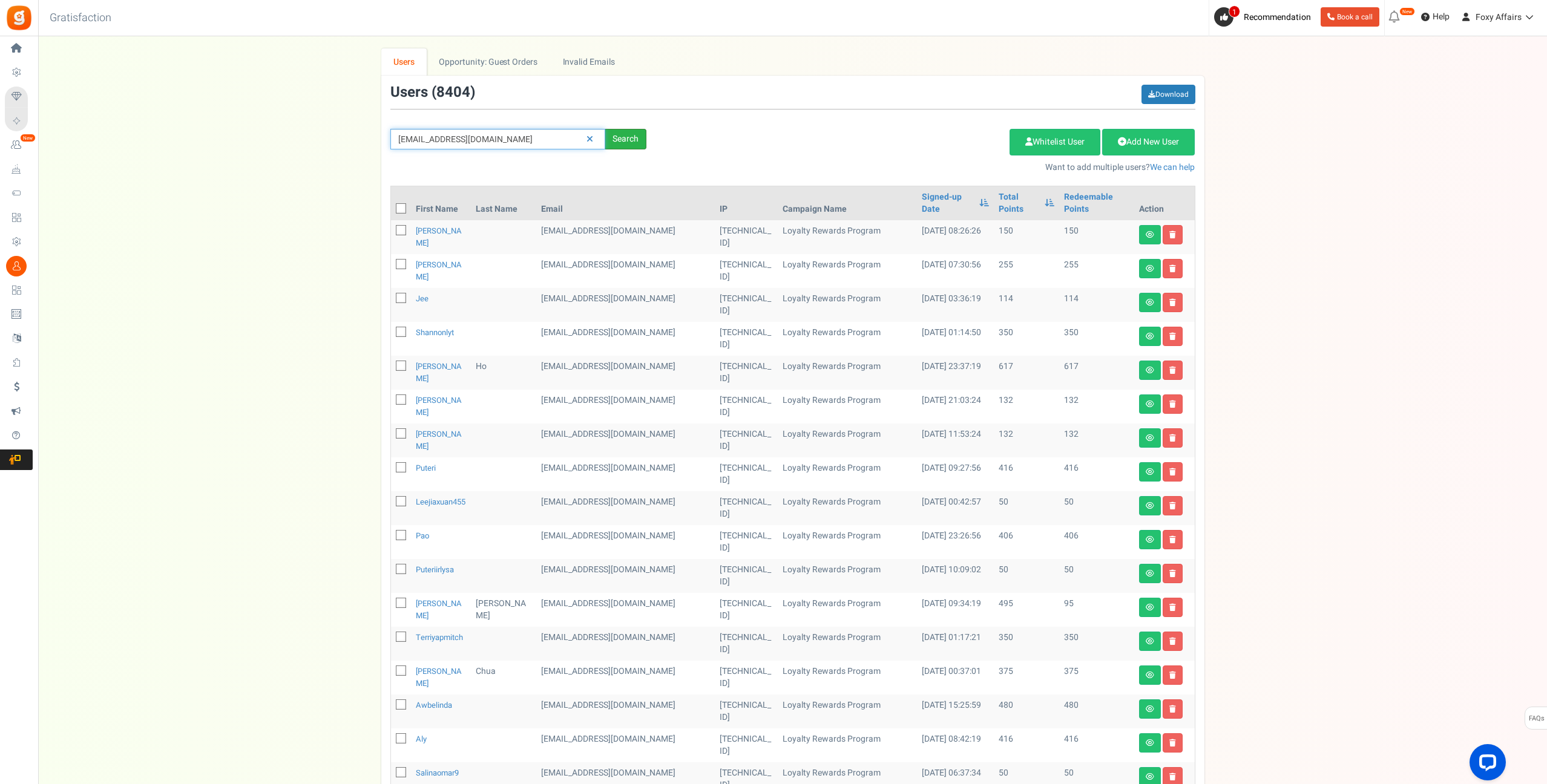
type input "[EMAIL_ADDRESS][DOMAIN_NAME]"
click at [611, 136] on div "Search" at bounding box center [626, 140] width 42 height 21
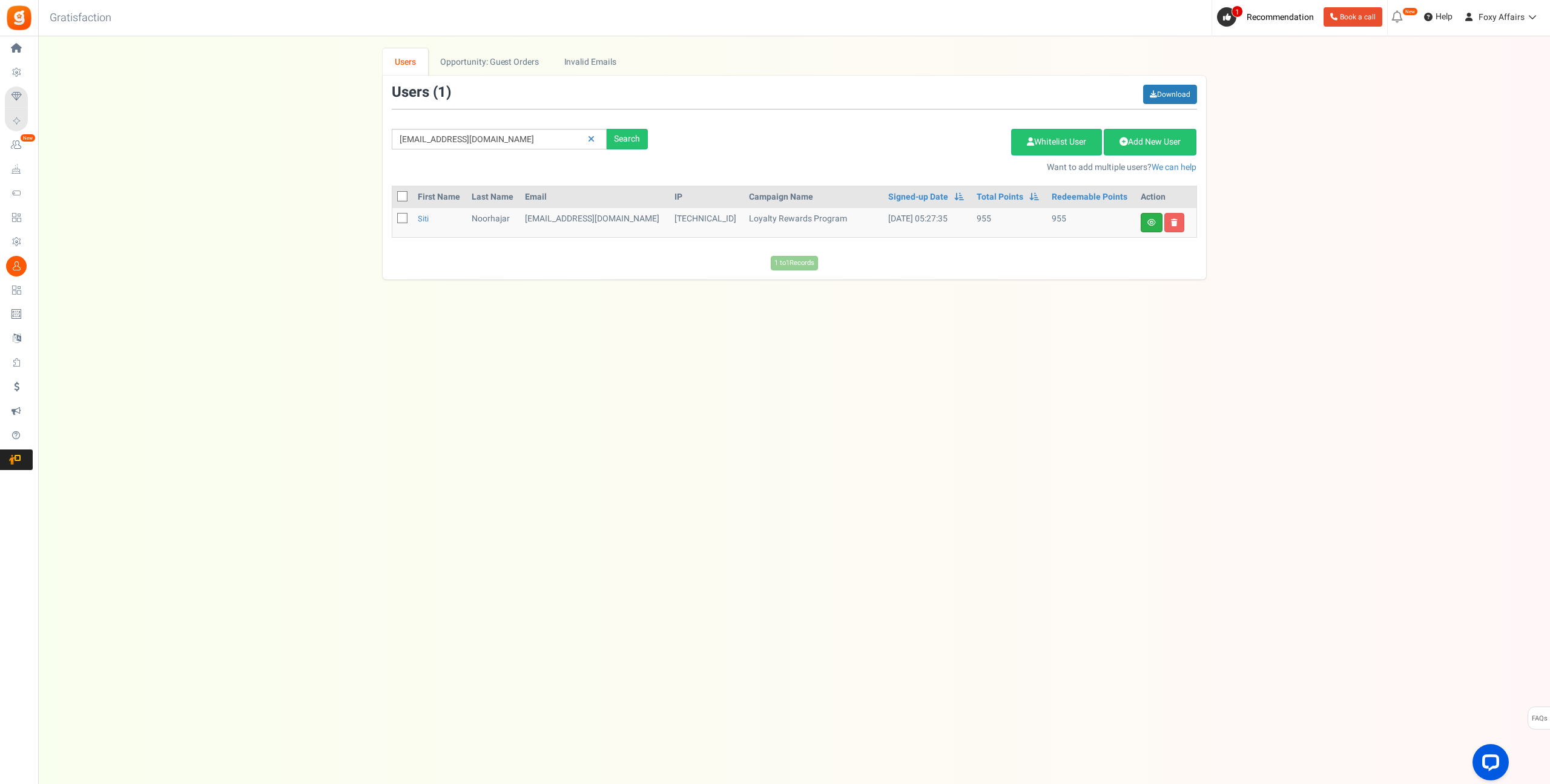
click at [1154, 225] on icon at bounding box center [1151, 223] width 8 height 8
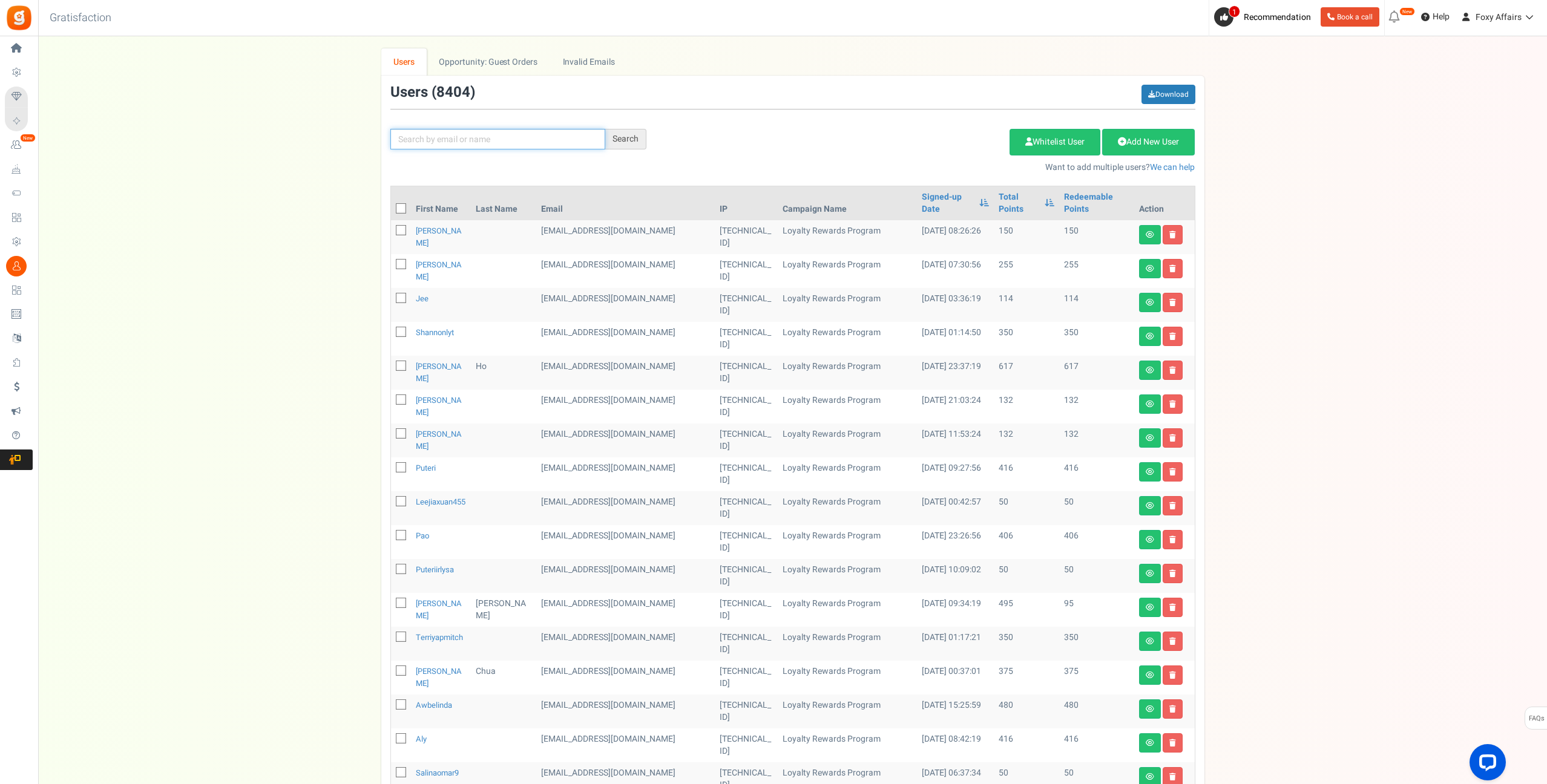
click at [511, 142] on input "text" at bounding box center [498, 140] width 215 height 21
paste input "[EMAIL_ADDRESS][DOMAIN_NAME]"
type input "[EMAIL_ADDRESS][DOMAIN_NAME]"
click at [637, 142] on div "Search" at bounding box center [626, 140] width 42 height 21
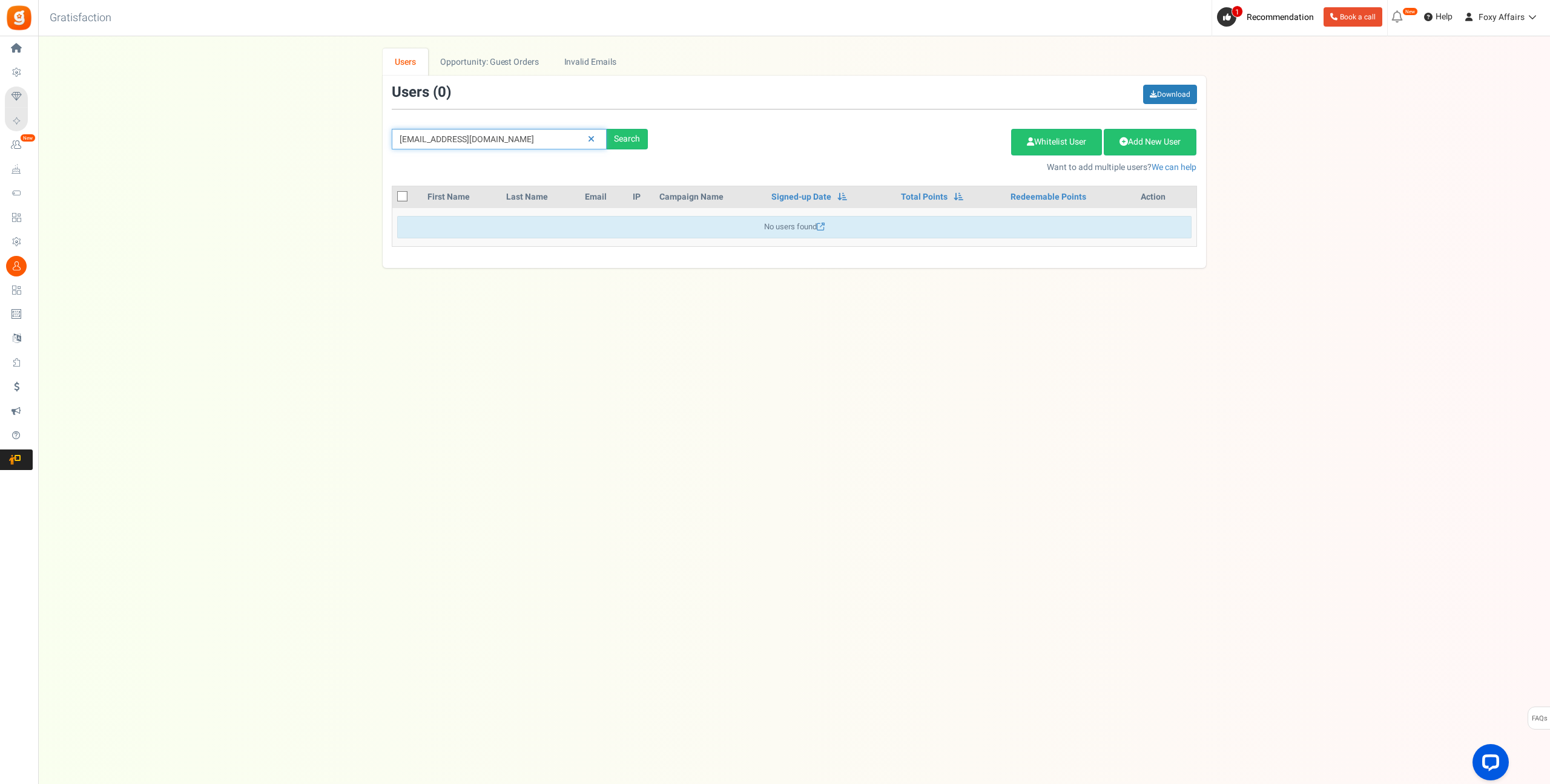
click at [499, 134] on input "[EMAIL_ADDRESS][DOMAIN_NAME]" at bounding box center [499, 140] width 215 height 21
click at [431, 138] on input "[EMAIL_ADDRESS][DOMAIN_NAME]" at bounding box center [499, 140] width 215 height 21
click at [487, 140] on input "[EMAIL_ADDRESS][DOMAIN_NAME]" at bounding box center [499, 140] width 215 height 21
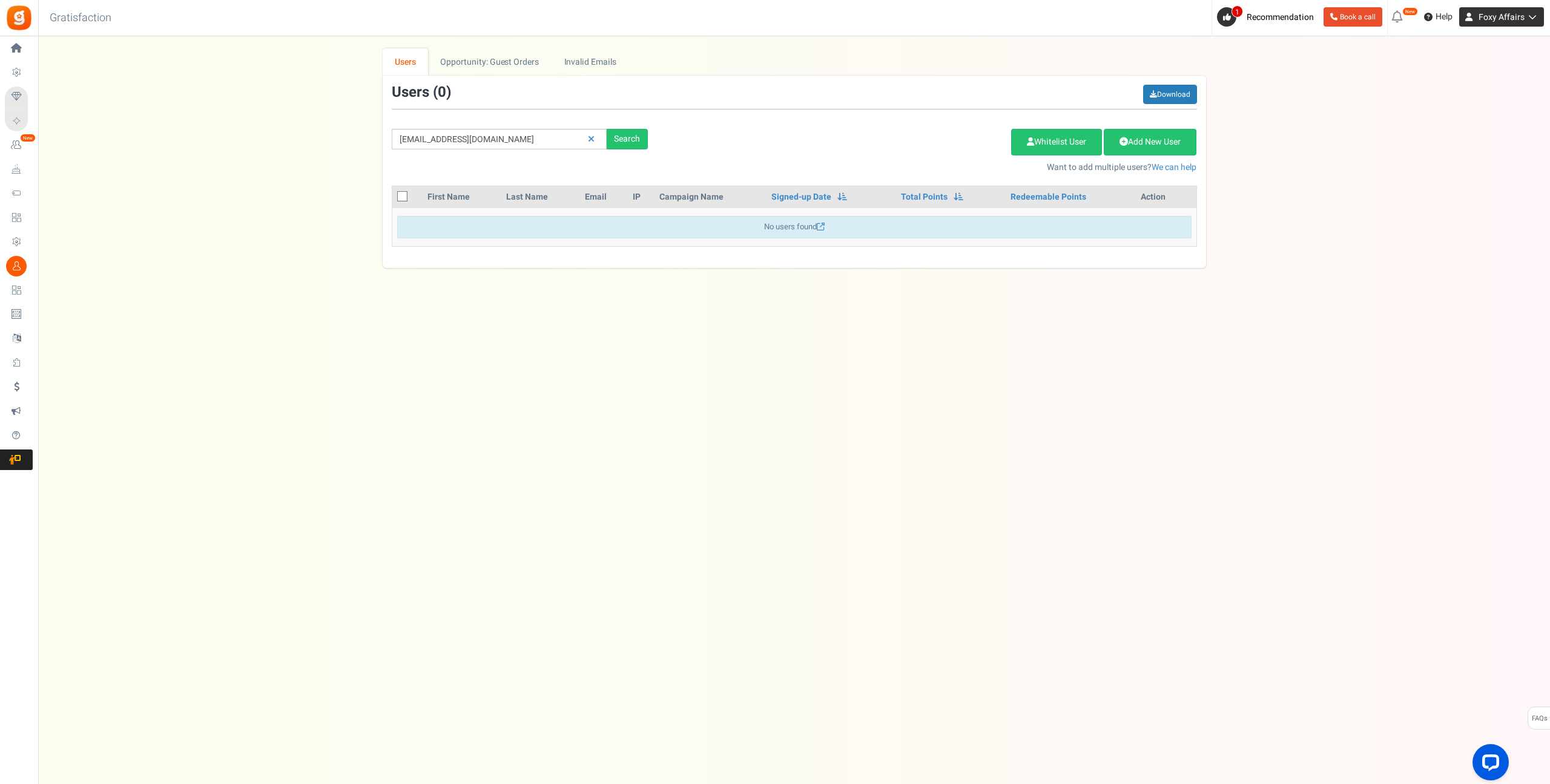
click at [1535, 19] on icon at bounding box center [1530, 16] width 12 height 8
click at [1537, 15] on link "Foxy Affairs" at bounding box center [1502, 17] width 85 height 20
click at [1462, 127] on div "We've rolled out a NEW FEATURE! convert potential guest orders to customers. Ch…" at bounding box center [794, 158] width 1488 height 220
click at [600, 359] on div "Under maintenance we will be back soon We apologize for any inconvenience. The …" at bounding box center [793, 367] width 1511 height 663
click at [593, 142] on icon at bounding box center [591, 139] width 7 height 8
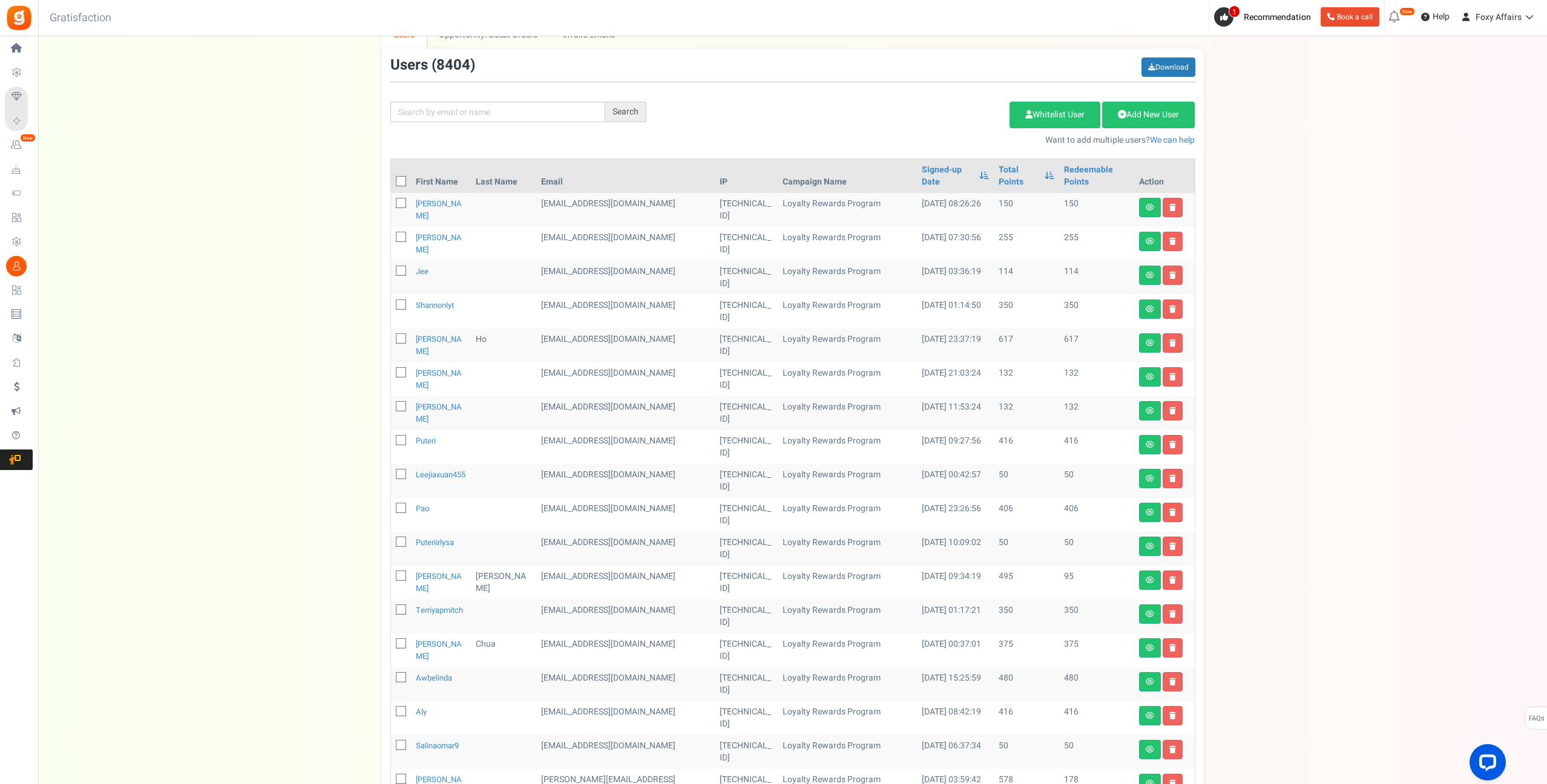
scroll to position [31, 0]
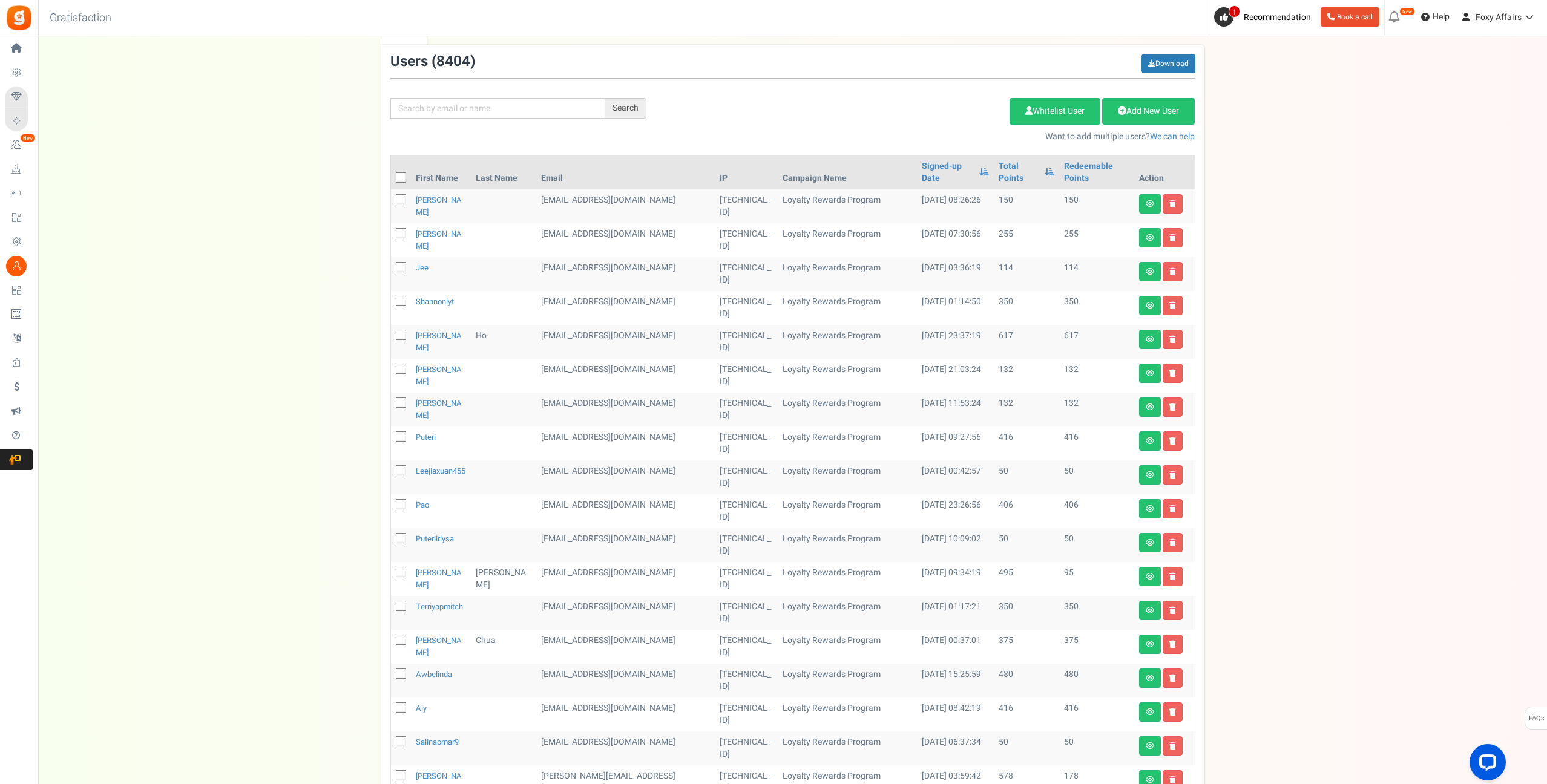
click at [1297, 166] on div "We've rolled out a NEW FEATURE! convert potential guest orders to customers. Ch…" at bounding box center [792, 463] width 1485 height 892
